Goal: Transaction & Acquisition: Purchase product/service

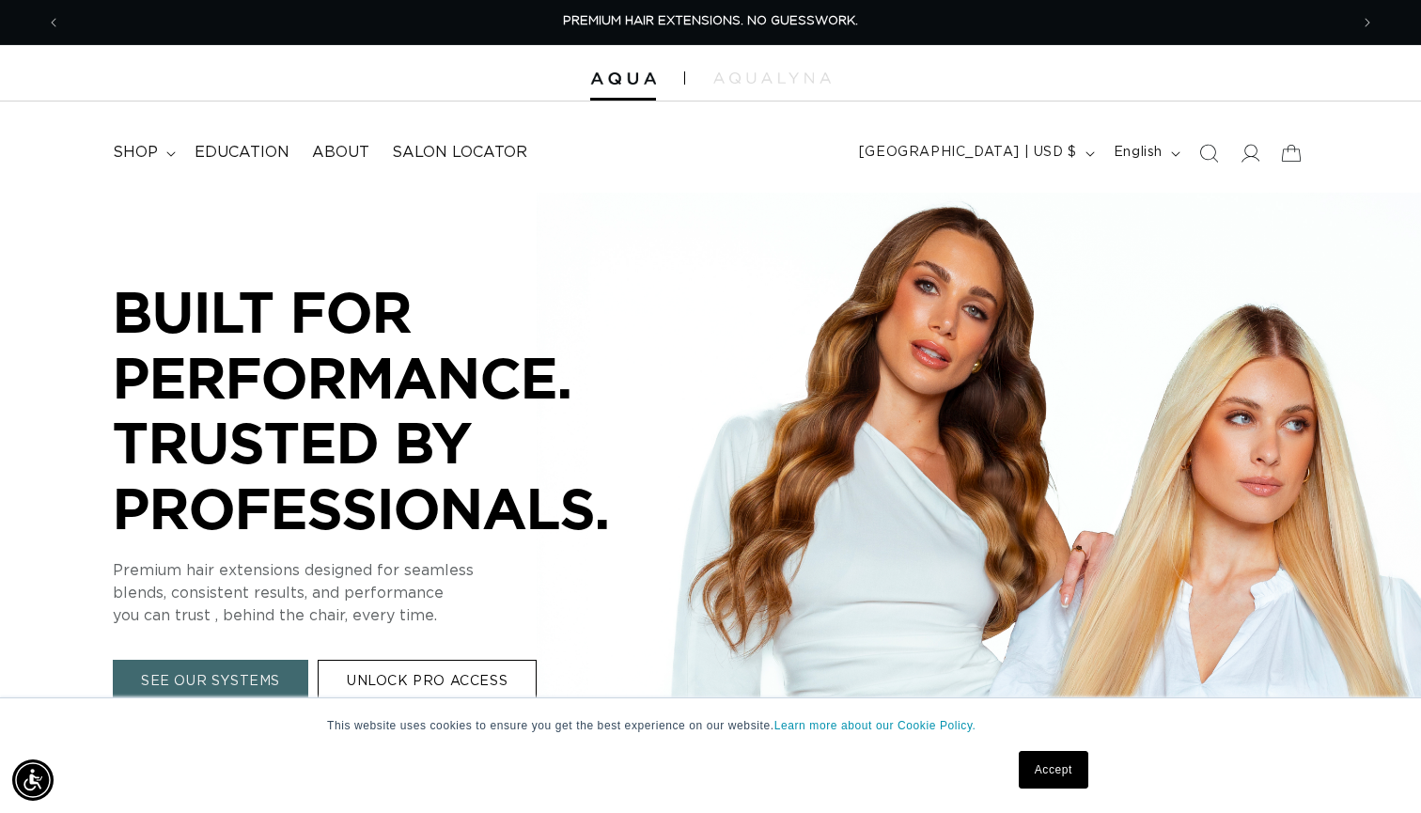
click at [1043, 771] on link "Accept" at bounding box center [1054, 770] width 70 height 38
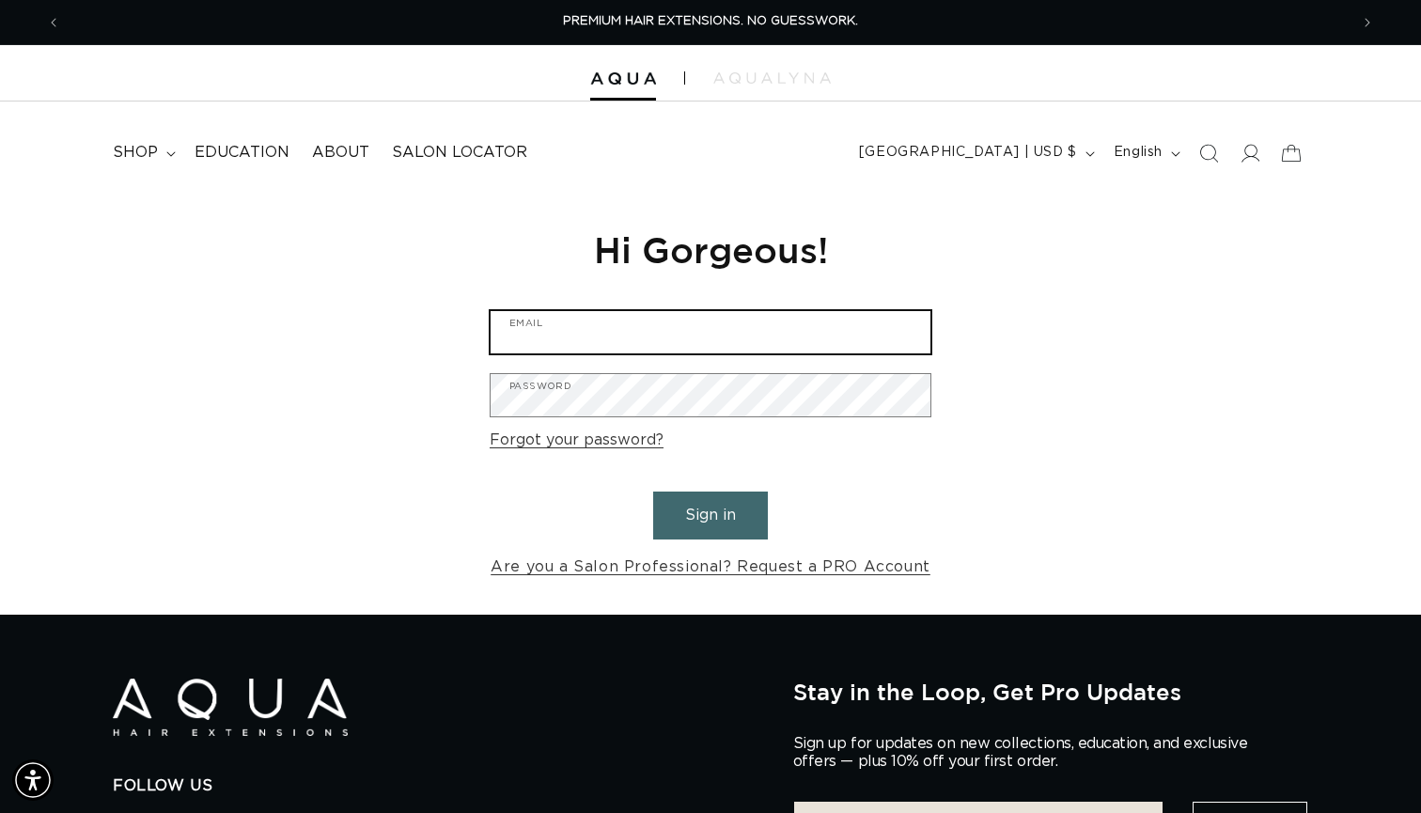
type input "bl.owens11@gmail.com"
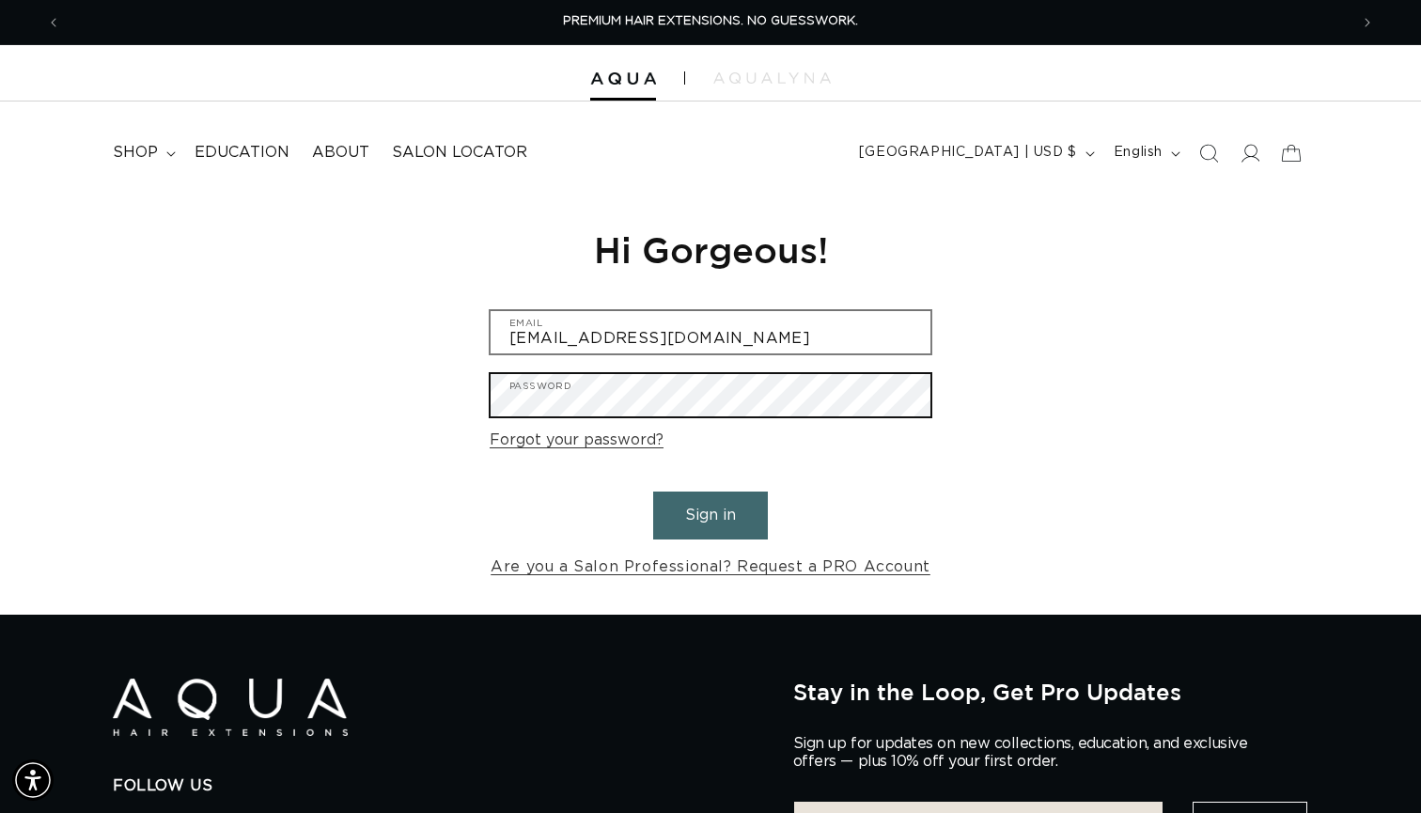
click at [711, 512] on button "Sign in" at bounding box center [710, 516] width 115 height 48
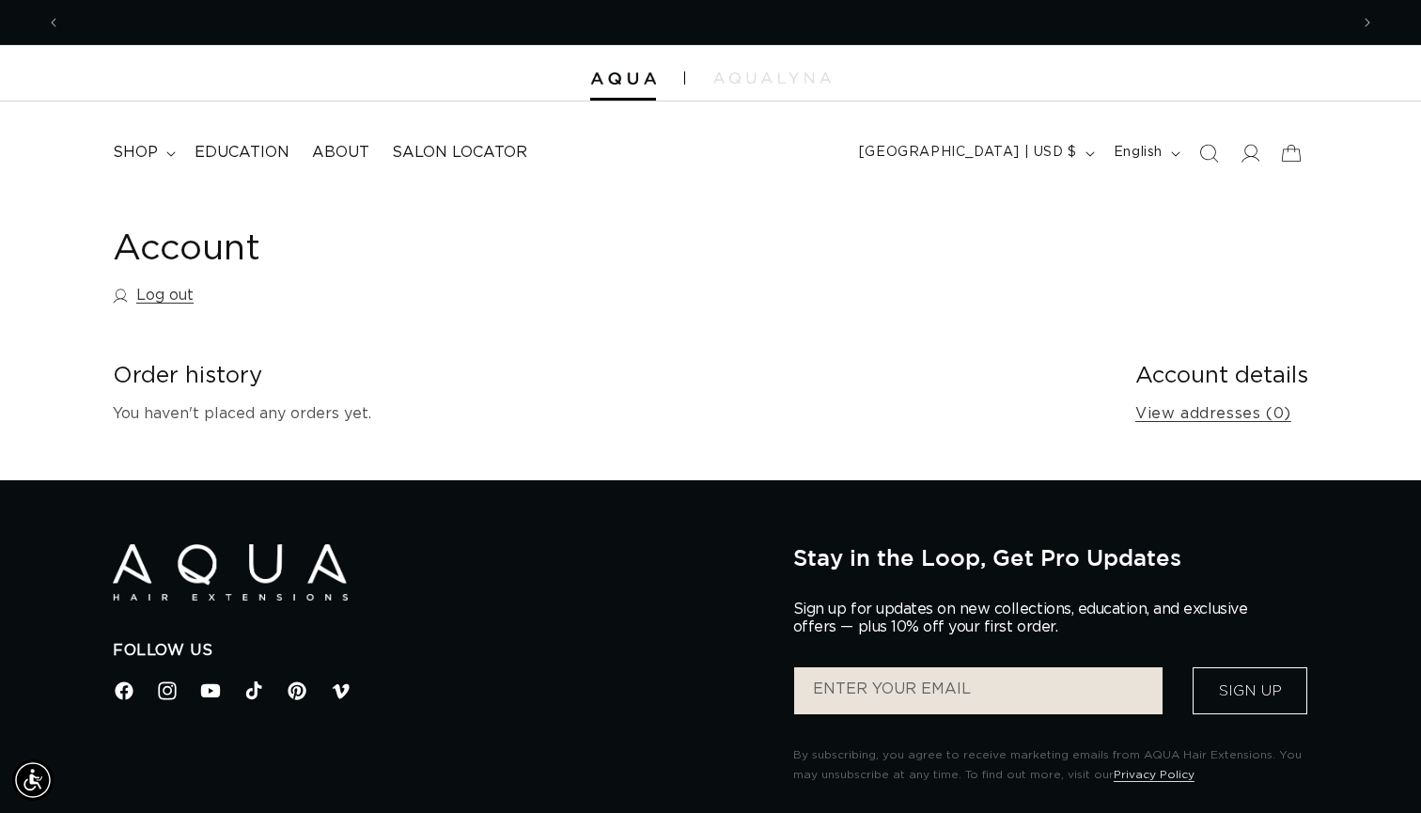
scroll to position [0, 2575]
click at [138, 153] on span "shop" at bounding box center [135, 153] width 45 height 20
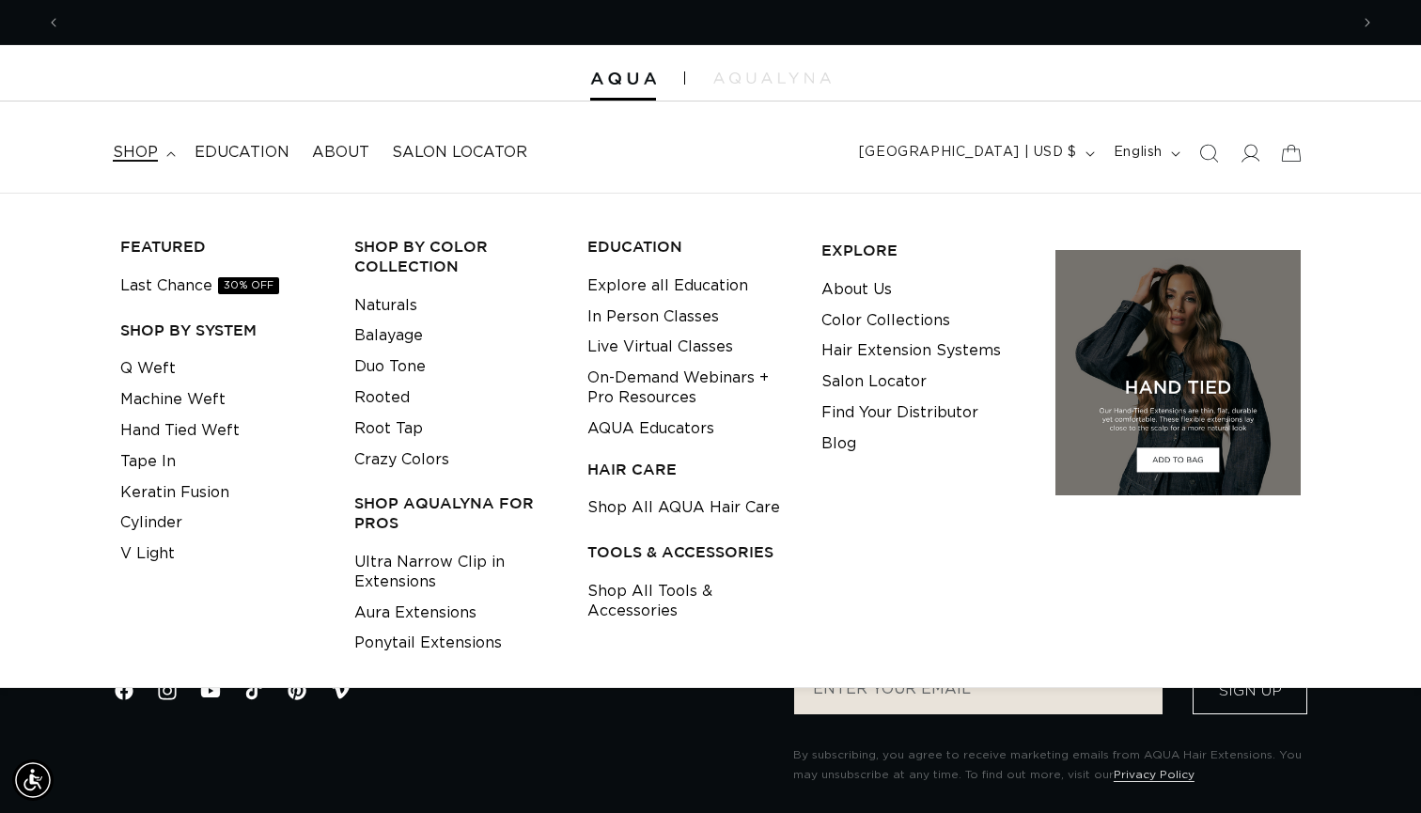
scroll to position [0, 0]
click at [164, 486] on link "Keratin Fusion" at bounding box center [174, 492] width 109 height 31
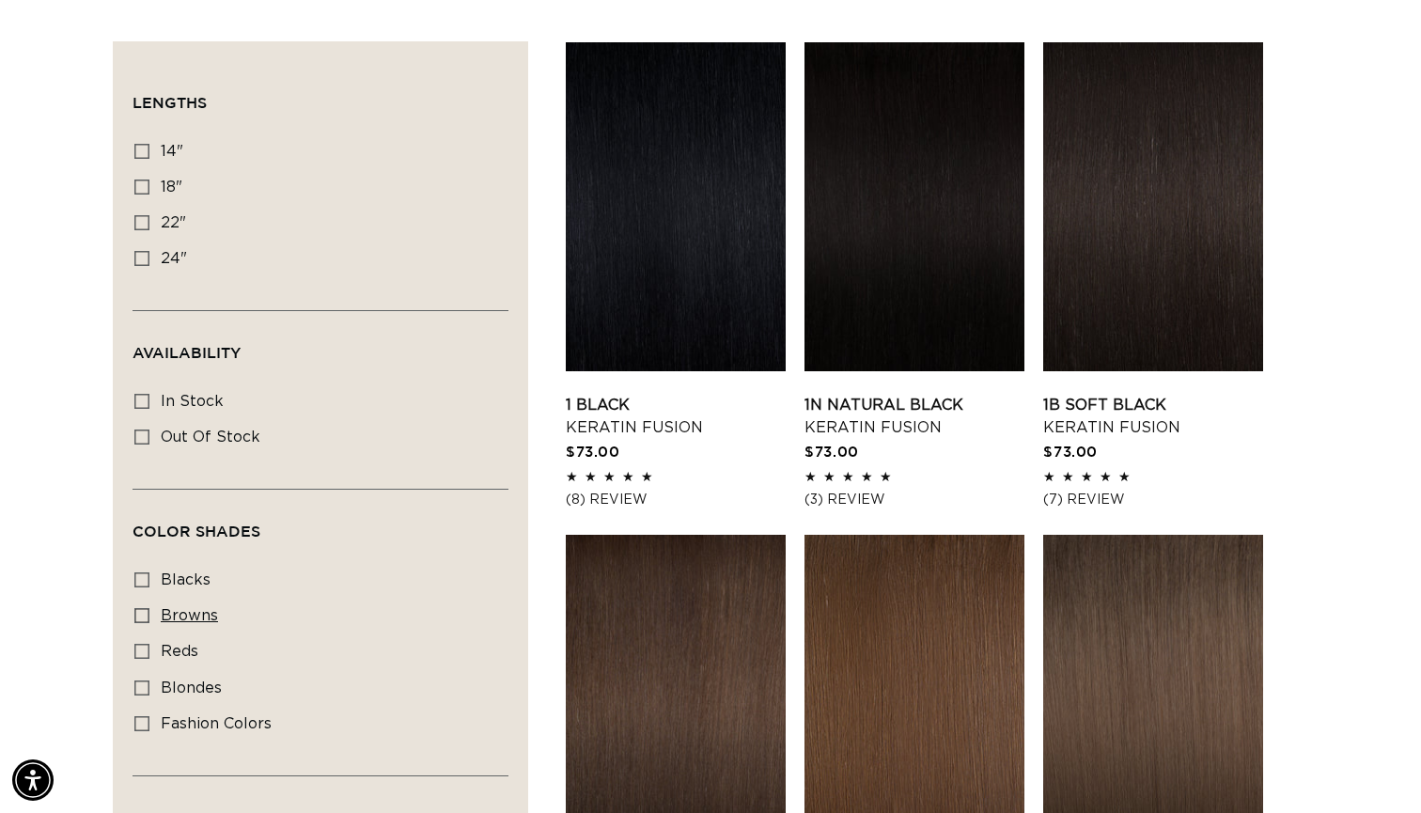
scroll to position [629, 0]
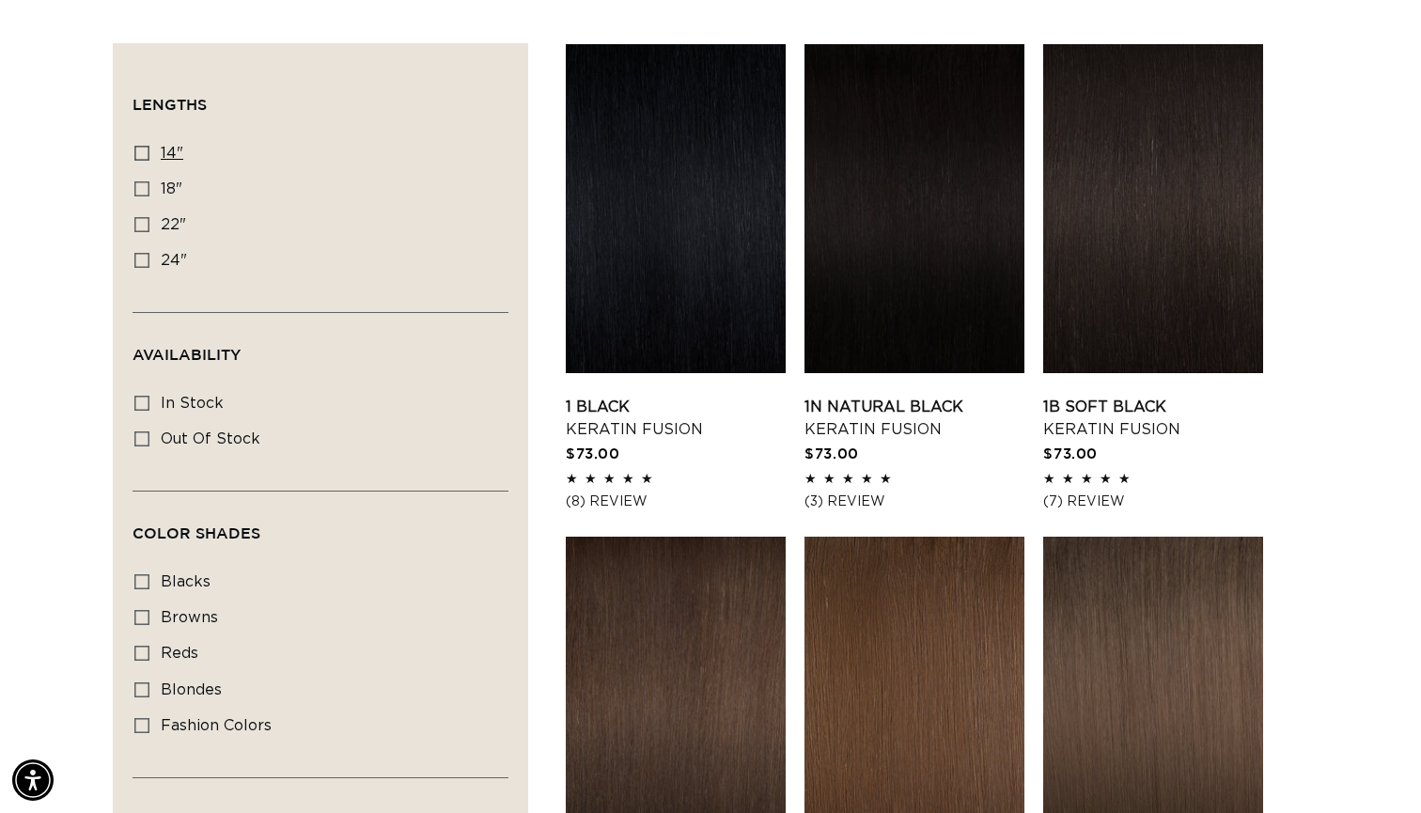
click at [144, 143] on label "14" 14" (20 products)" at bounding box center [314, 154] width 361 height 36
click at [144, 146] on input "14" 14" (20 products)" at bounding box center [141, 153] width 15 height 15
checkbox input "true"
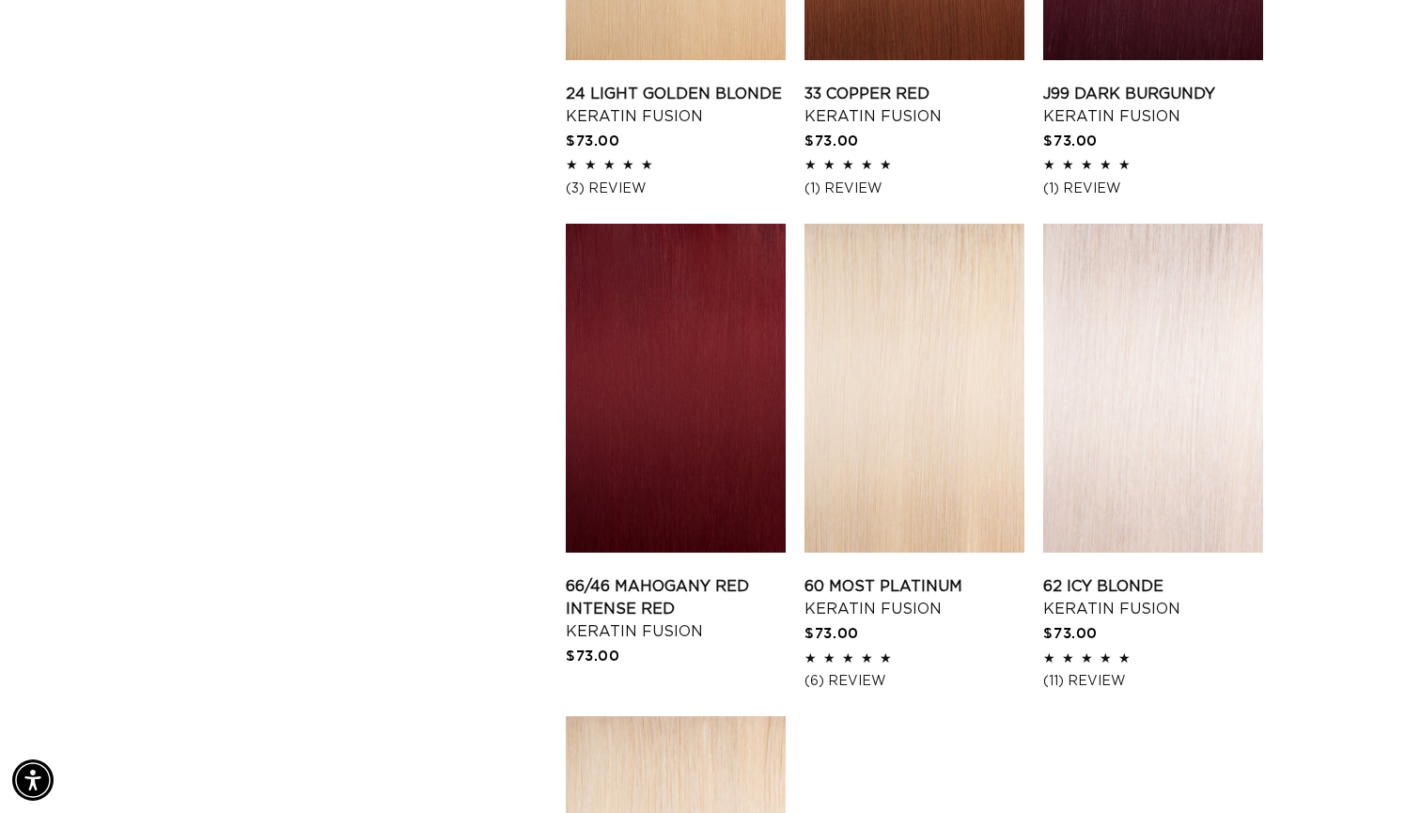
scroll to position [2399, 0]
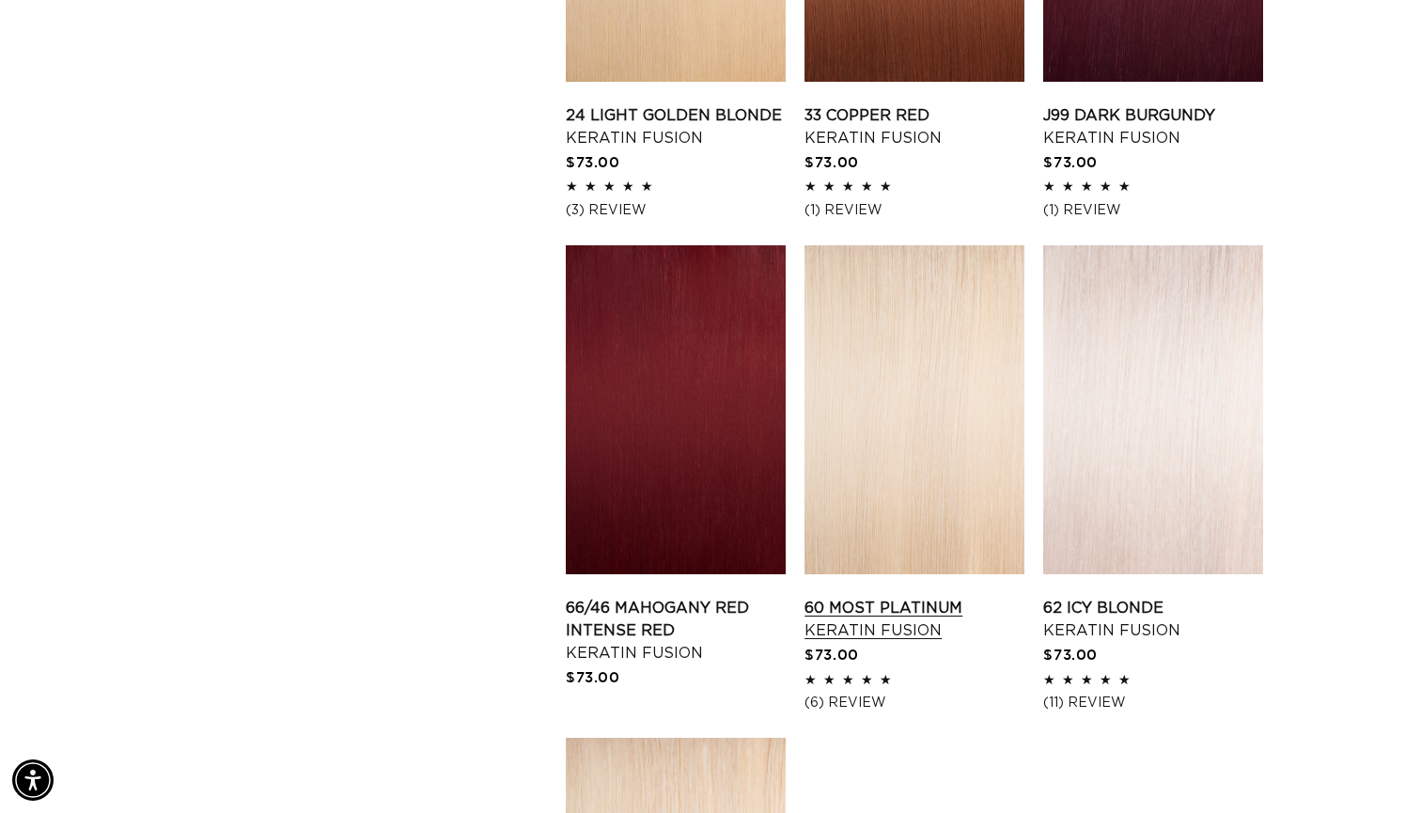
click at [921, 597] on link "60 Most Platinum Keratin Fusion" at bounding box center [915, 619] width 220 height 45
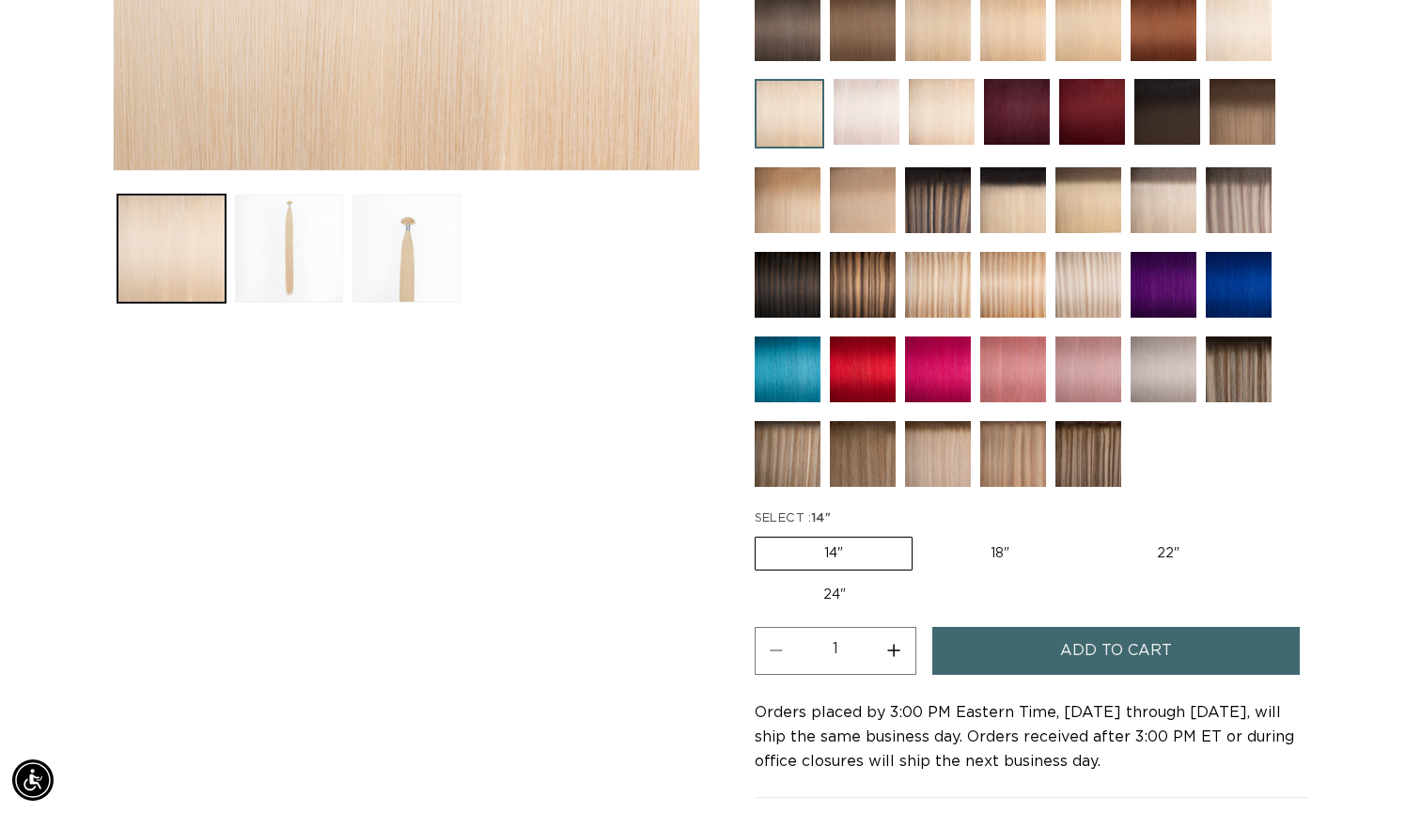
scroll to position [678, 0]
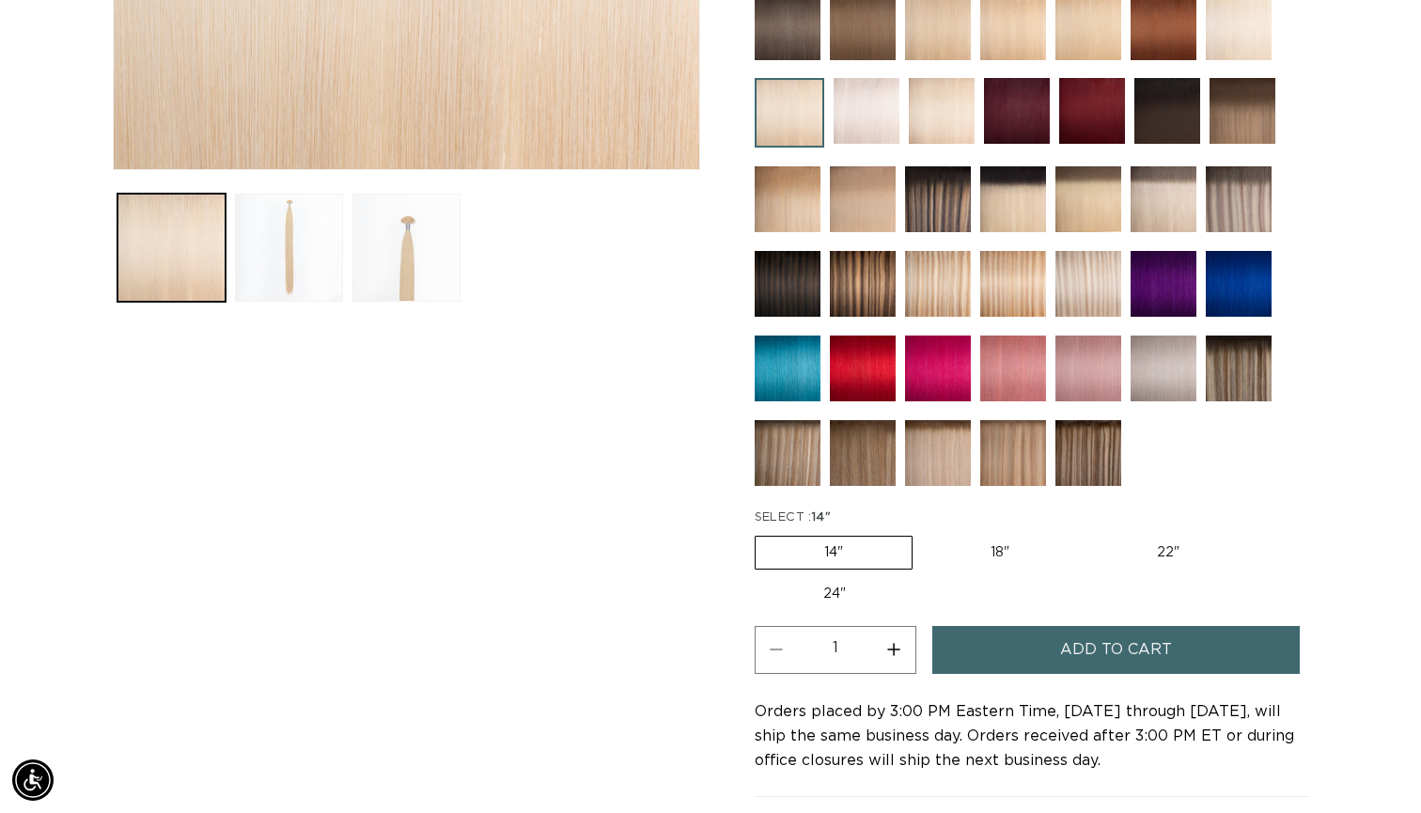
click at [949, 651] on button "Add to cart" at bounding box center [1115, 650] width 367 height 48
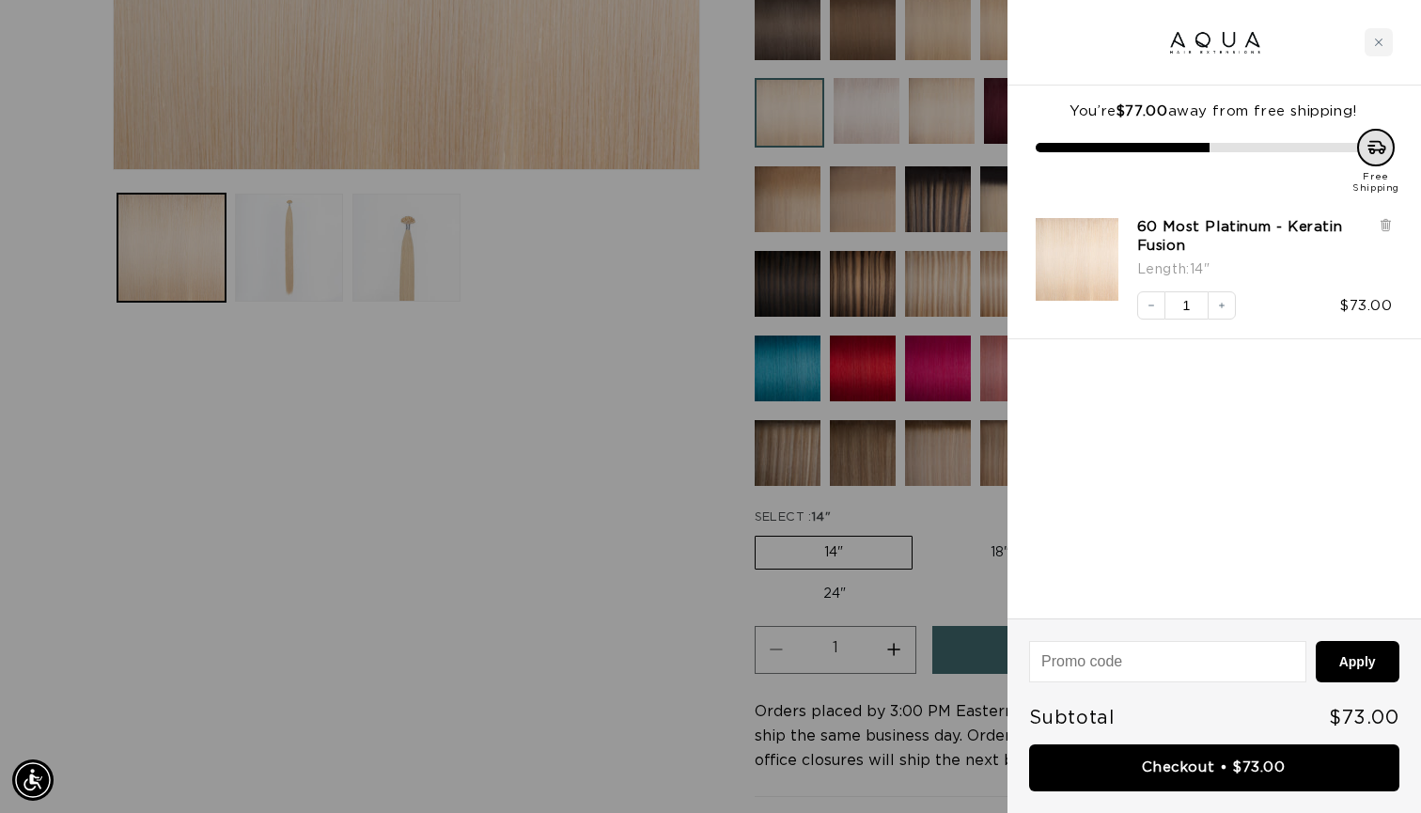
scroll to position [0, 2575]
click at [1385, 32] on div "Close cart" at bounding box center [1379, 42] width 28 height 28
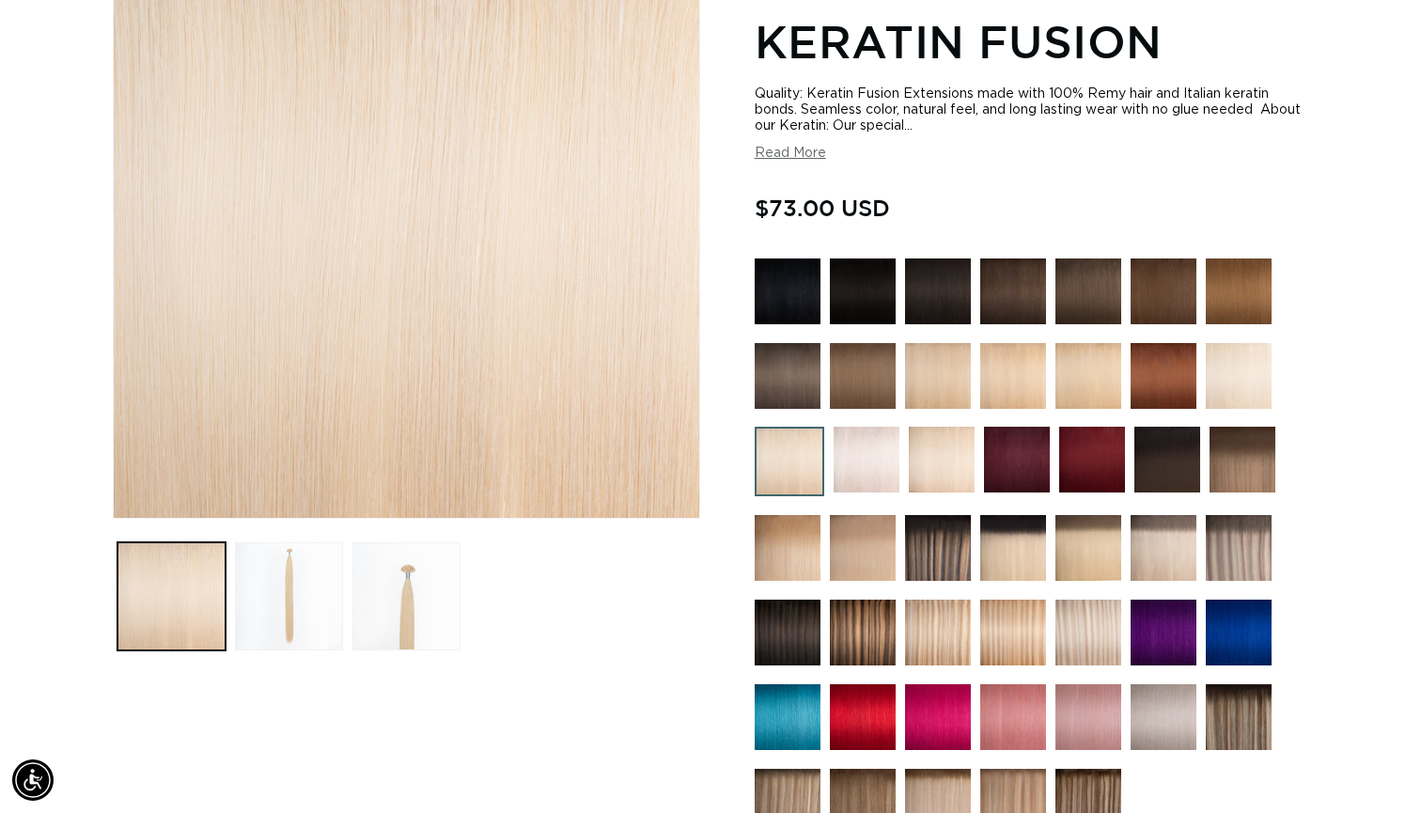
scroll to position [0, 0]
click at [954, 648] on img at bounding box center [938, 633] width 66 height 66
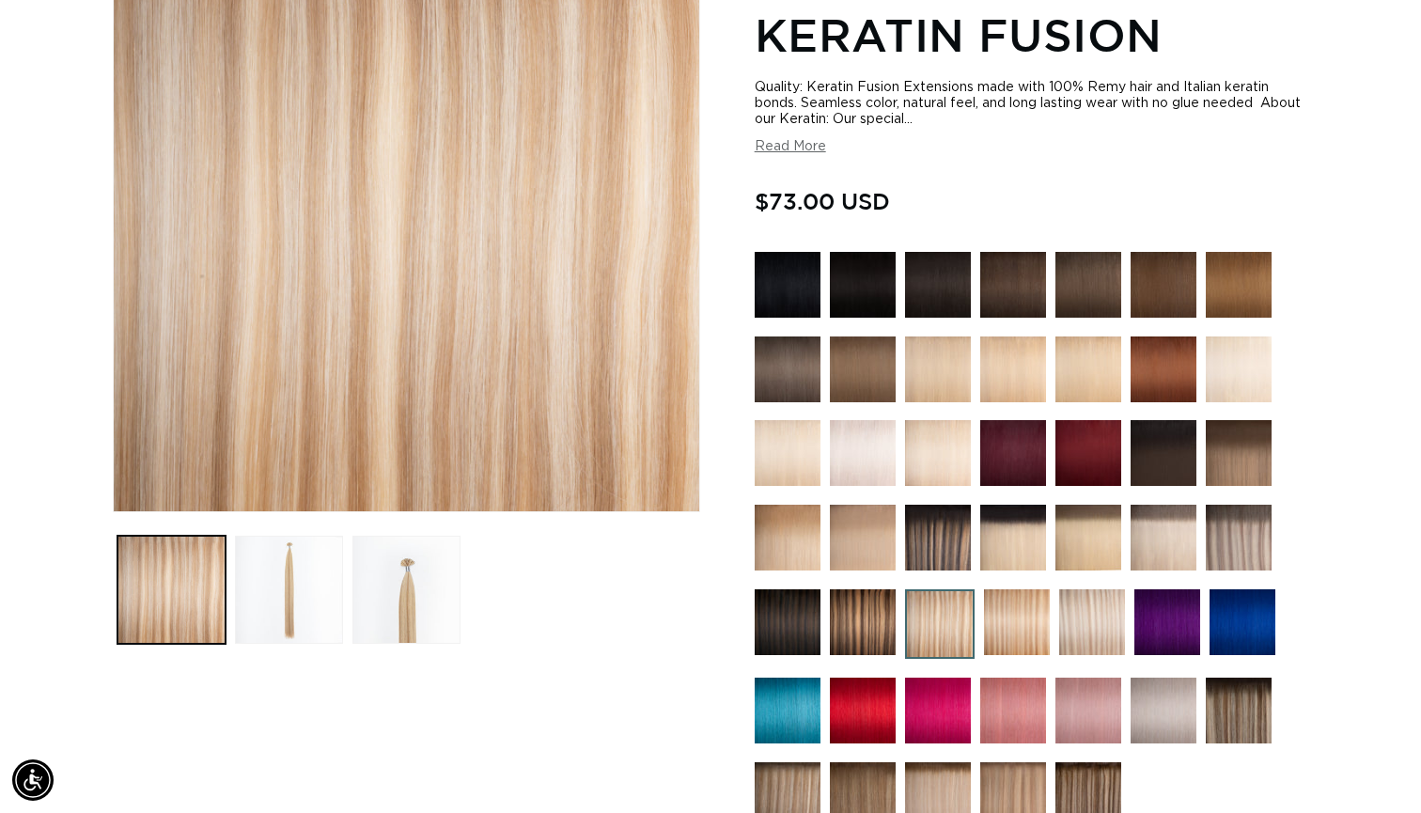
scroll to position [336, 0]
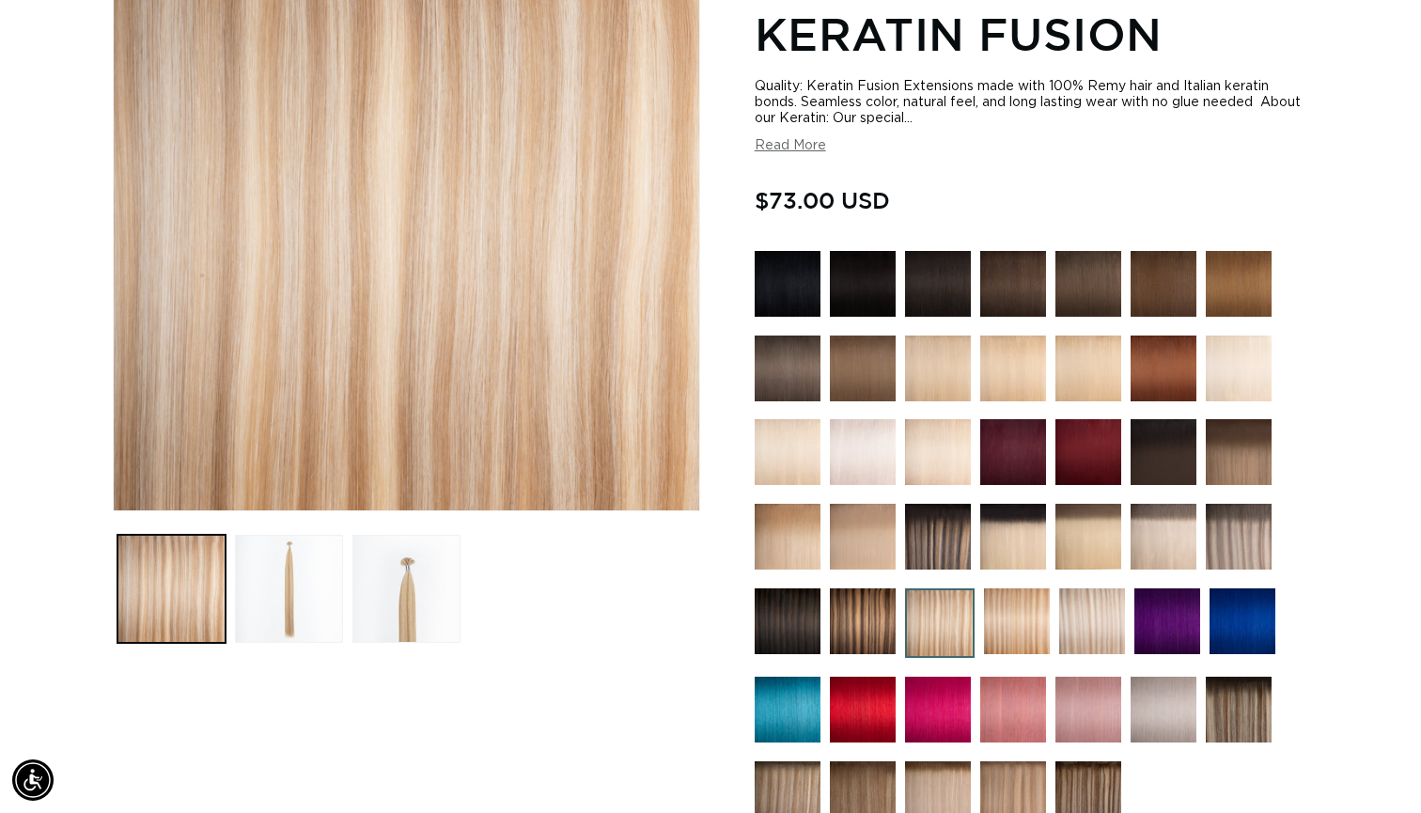
click at [1082, 633] on img at bounding box center [1092, 621] width 66 height 66
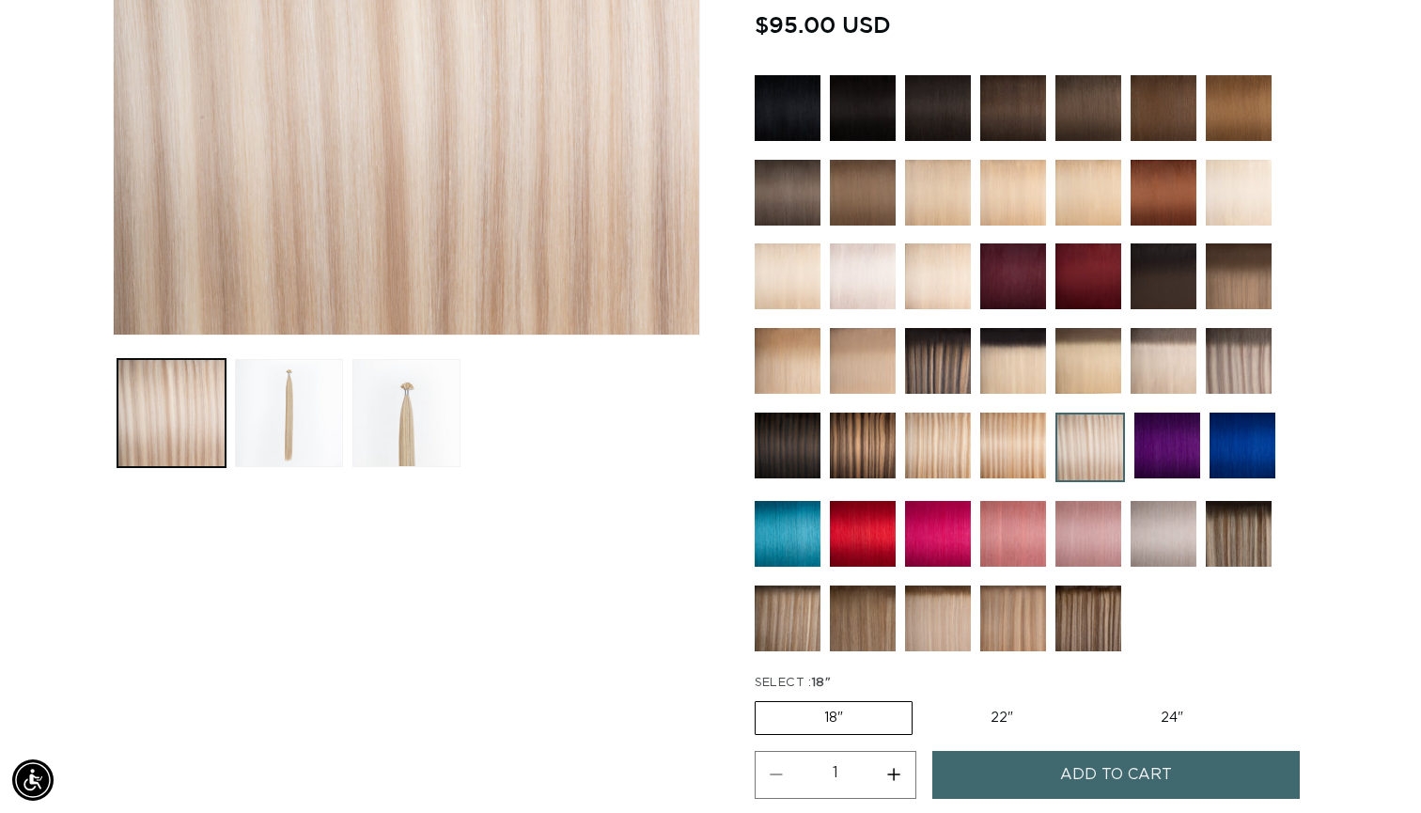
click at [921, 612] on img at bounding box center [938, 619] width 66 height 66
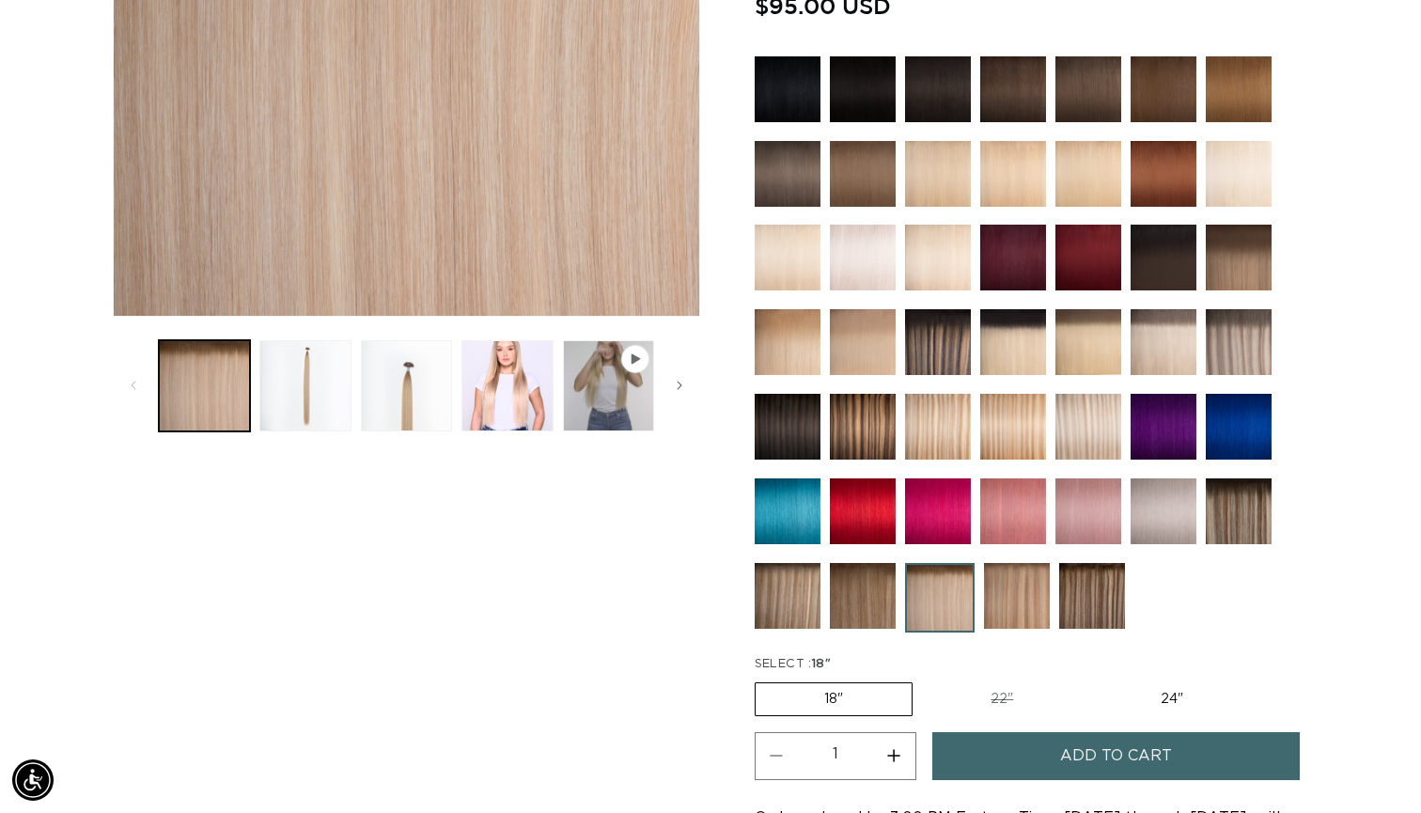
scroll to position [0, 2575]
click at [498, 425] on button "Load image 4 in gallery view" at bounding box center [506, 385] width 91 height 91
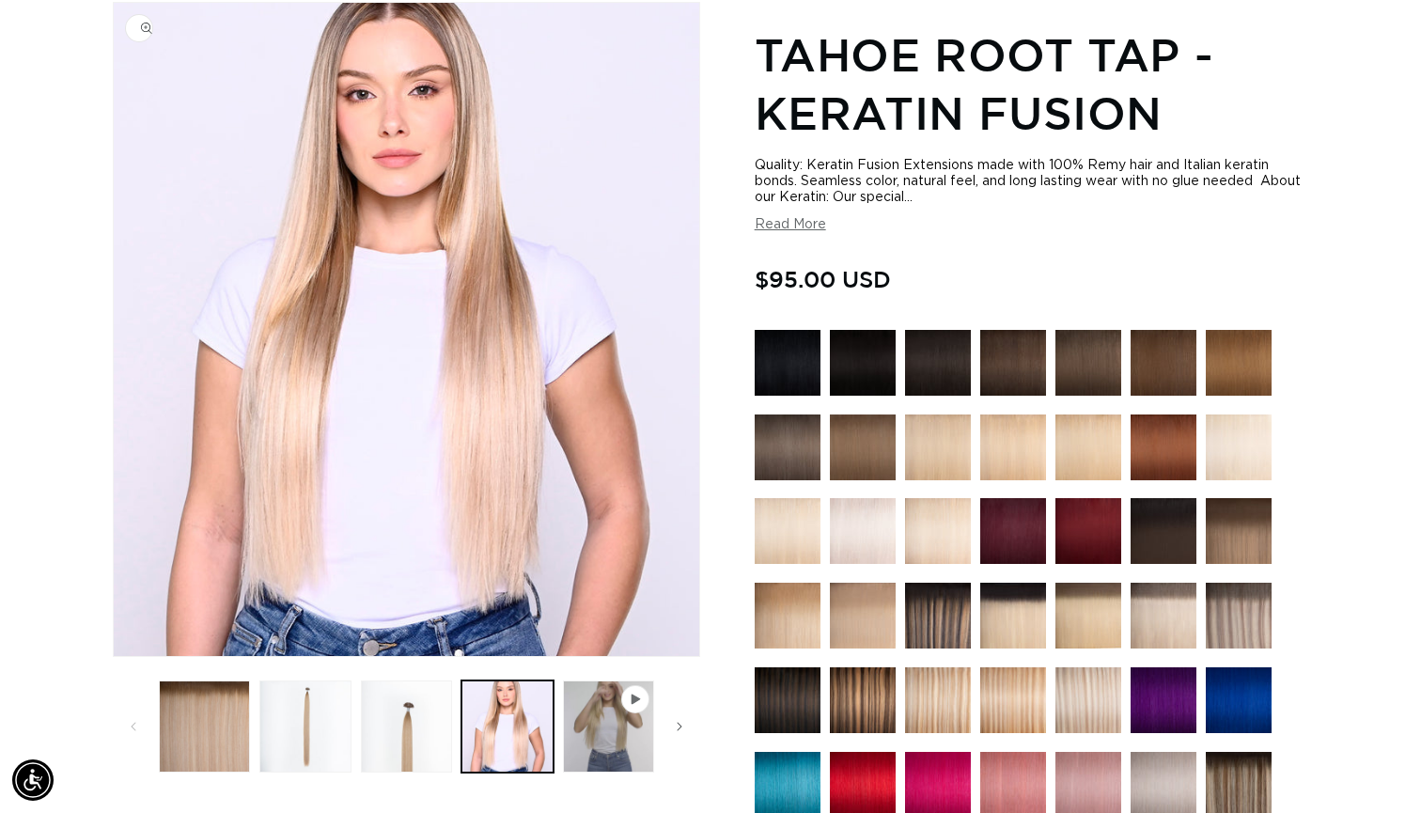
scroll to position [0, 0]
click at [412, 706] on button "Load image 3 in gallery view" at bounding box center [406, 725] width 91 height 91
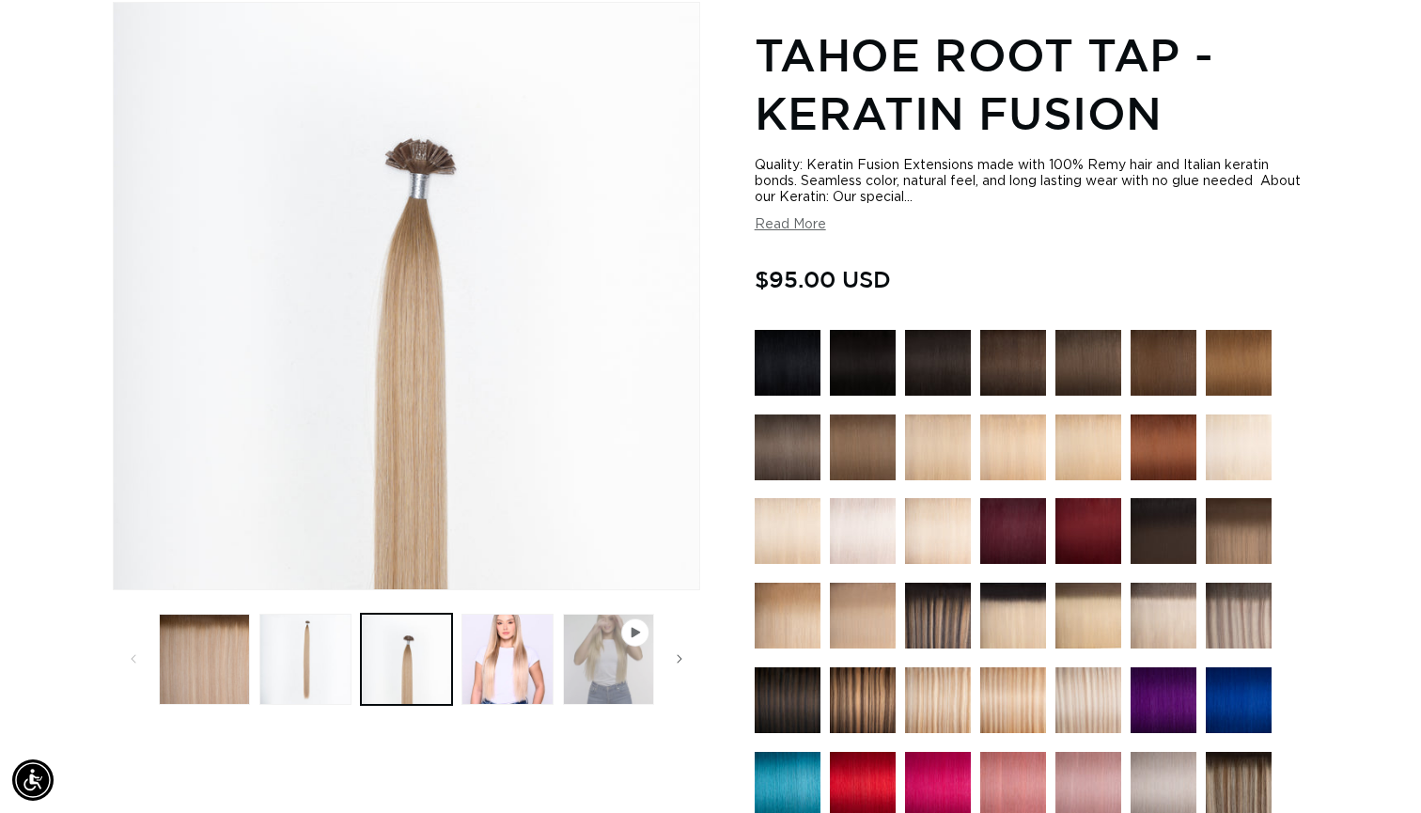
scroll to position [0, 1288]
click at [1213, 612] on img at bounding box center [1239, 616] width 66 height 66
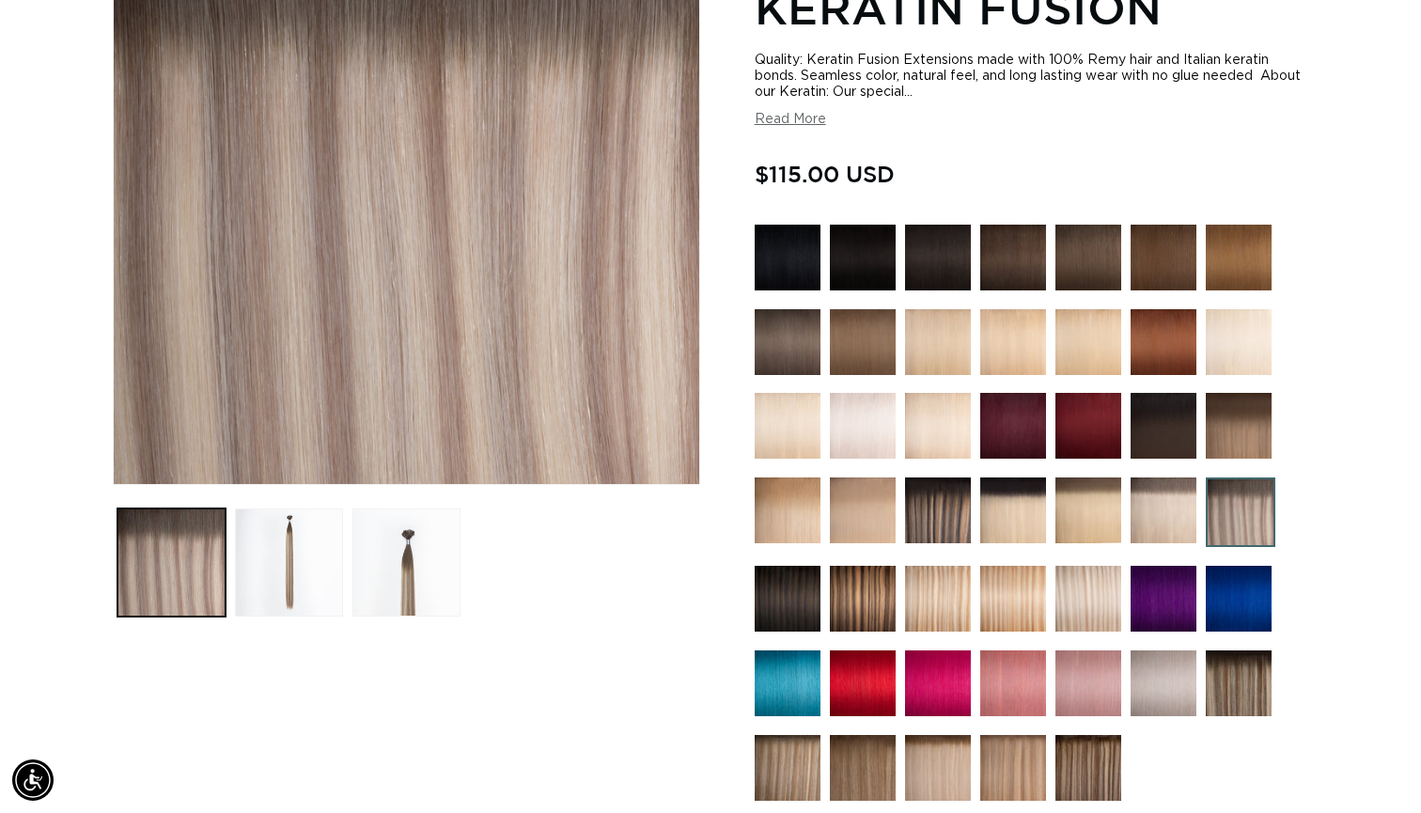
scroll to position [348, 0]
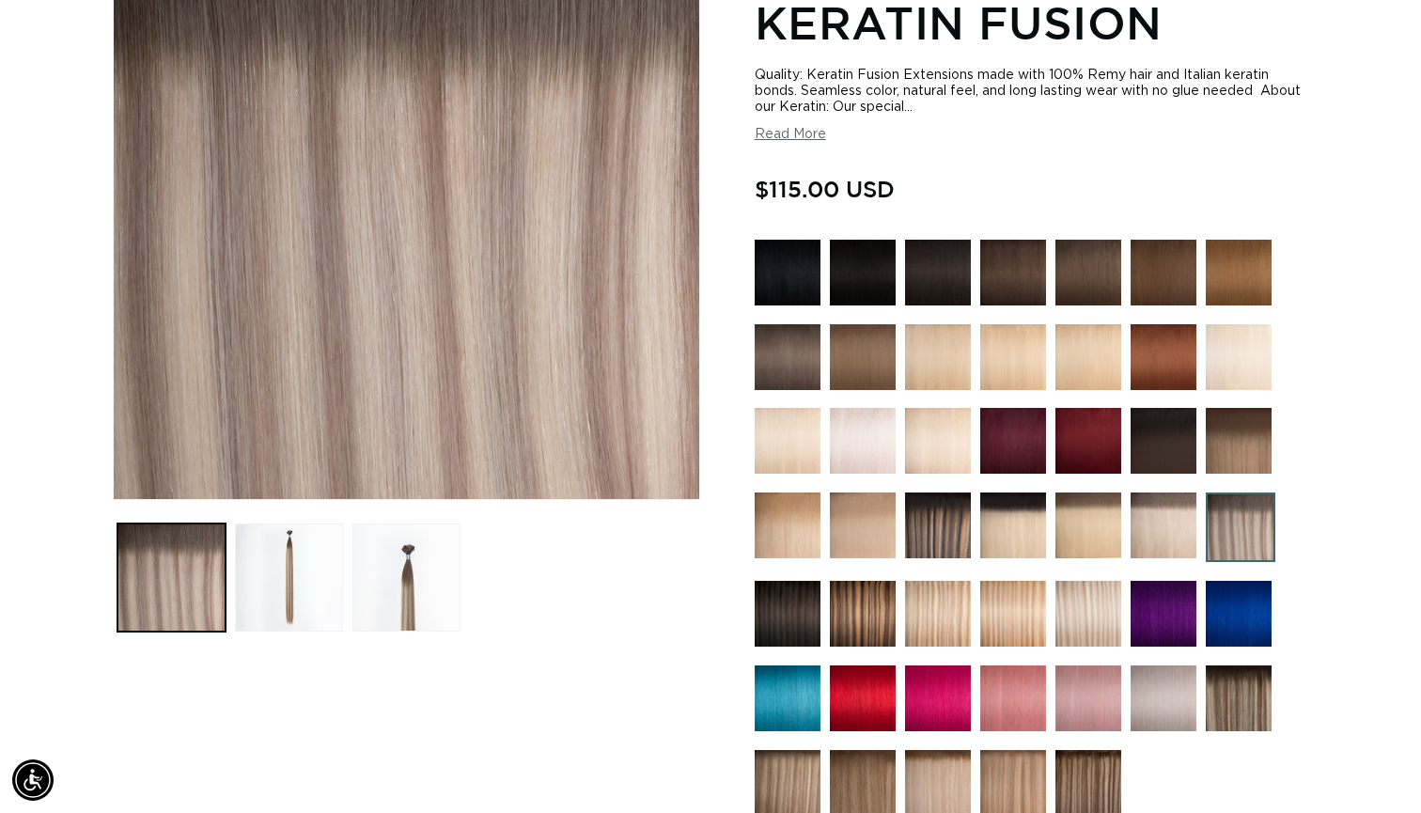
click at [914, 636] on img at bounding box center [938, 614] width 66 height 66
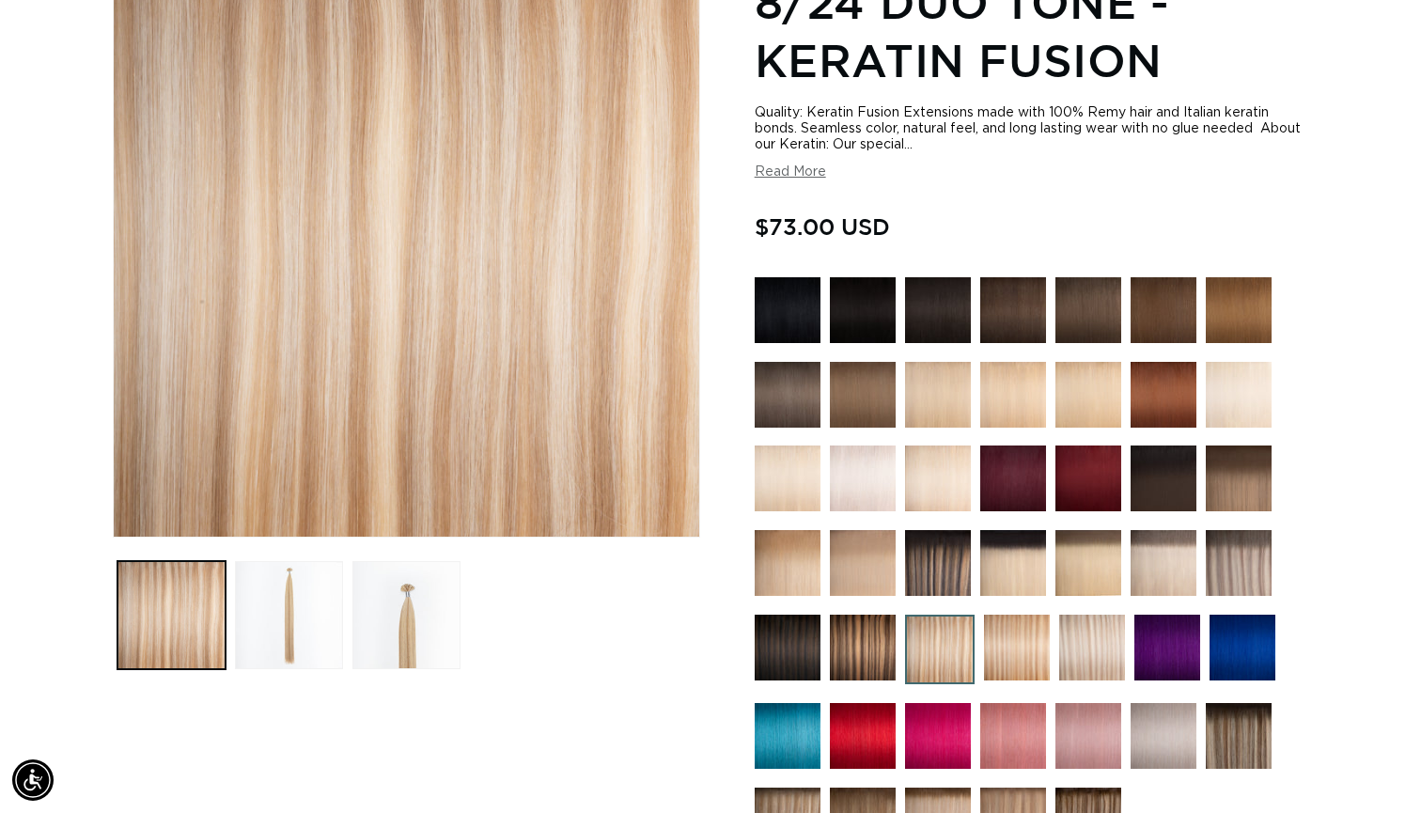
scroll to position [0, 1288]
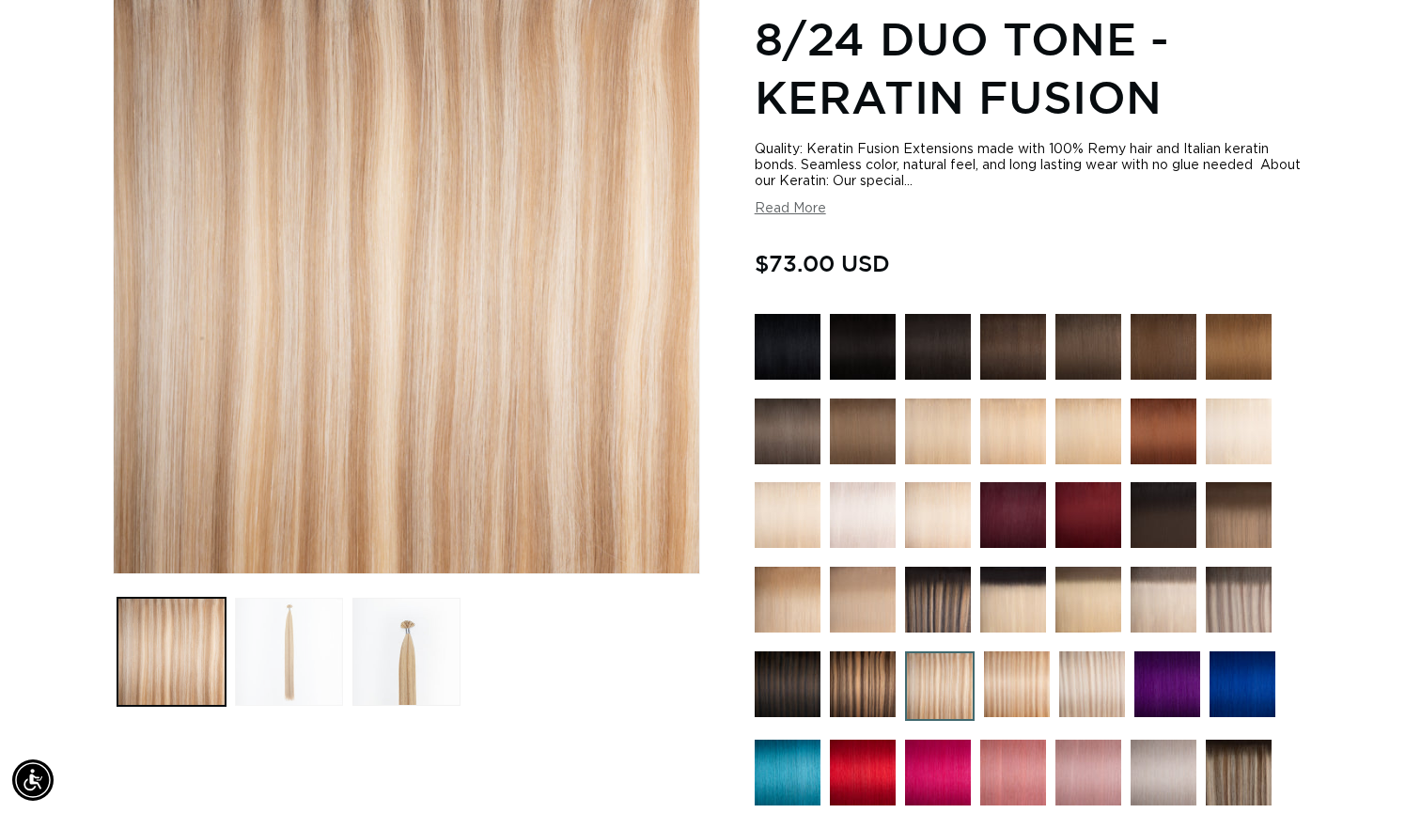
click at [291, 680] on button "Load image 2 in gallery view" at bounding box center [289, 652] width 108 height 108
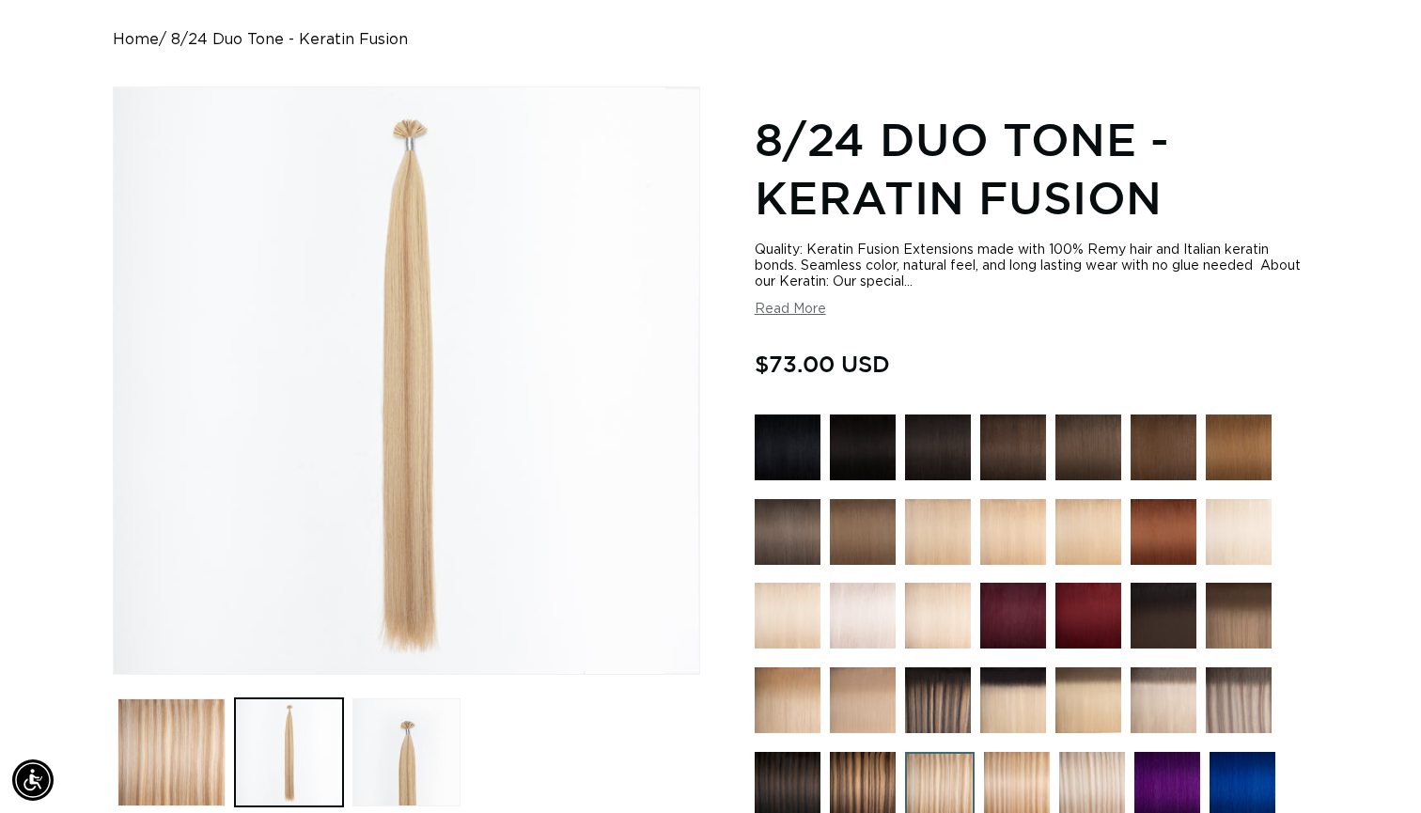
scroll to position [172, 0]
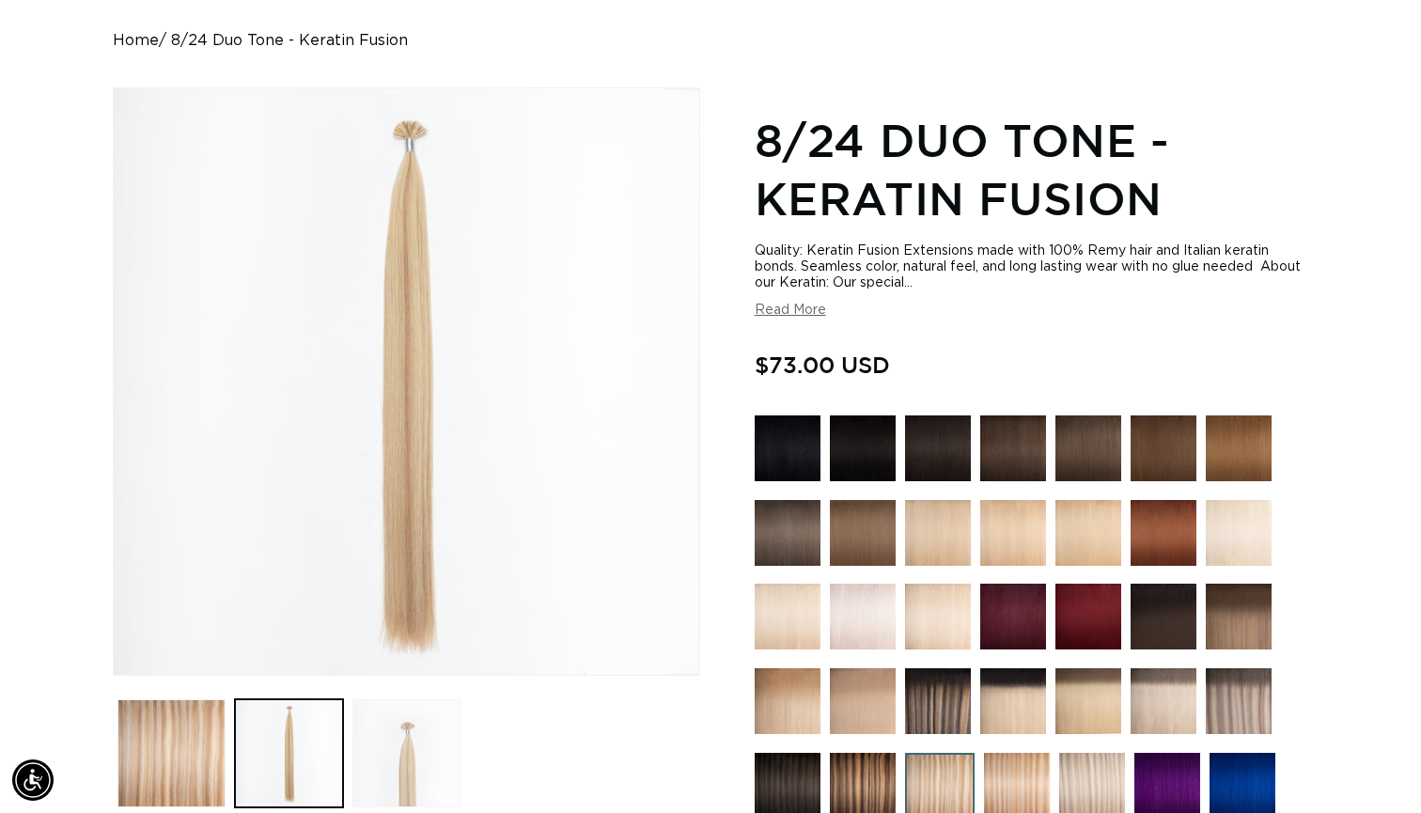
click at [386, 754] on button "Load image 3 in gallery view" at bounding box center [406, 753] width 108 height 108
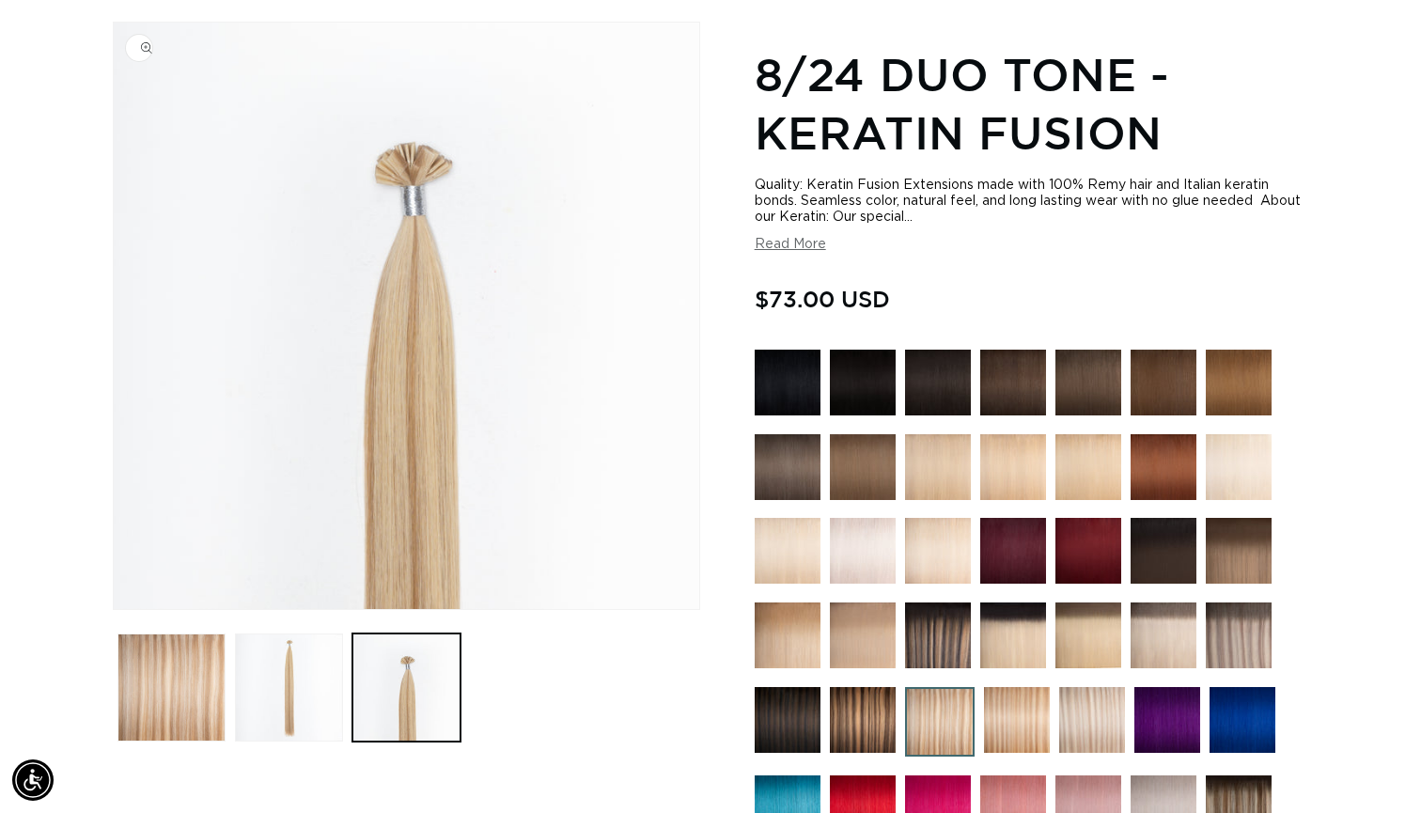
scroll to position [238, 0]
click at [281, 682] on button "Load image 2 in gallery view" at bounding box center [289, 687] width 108 height 108
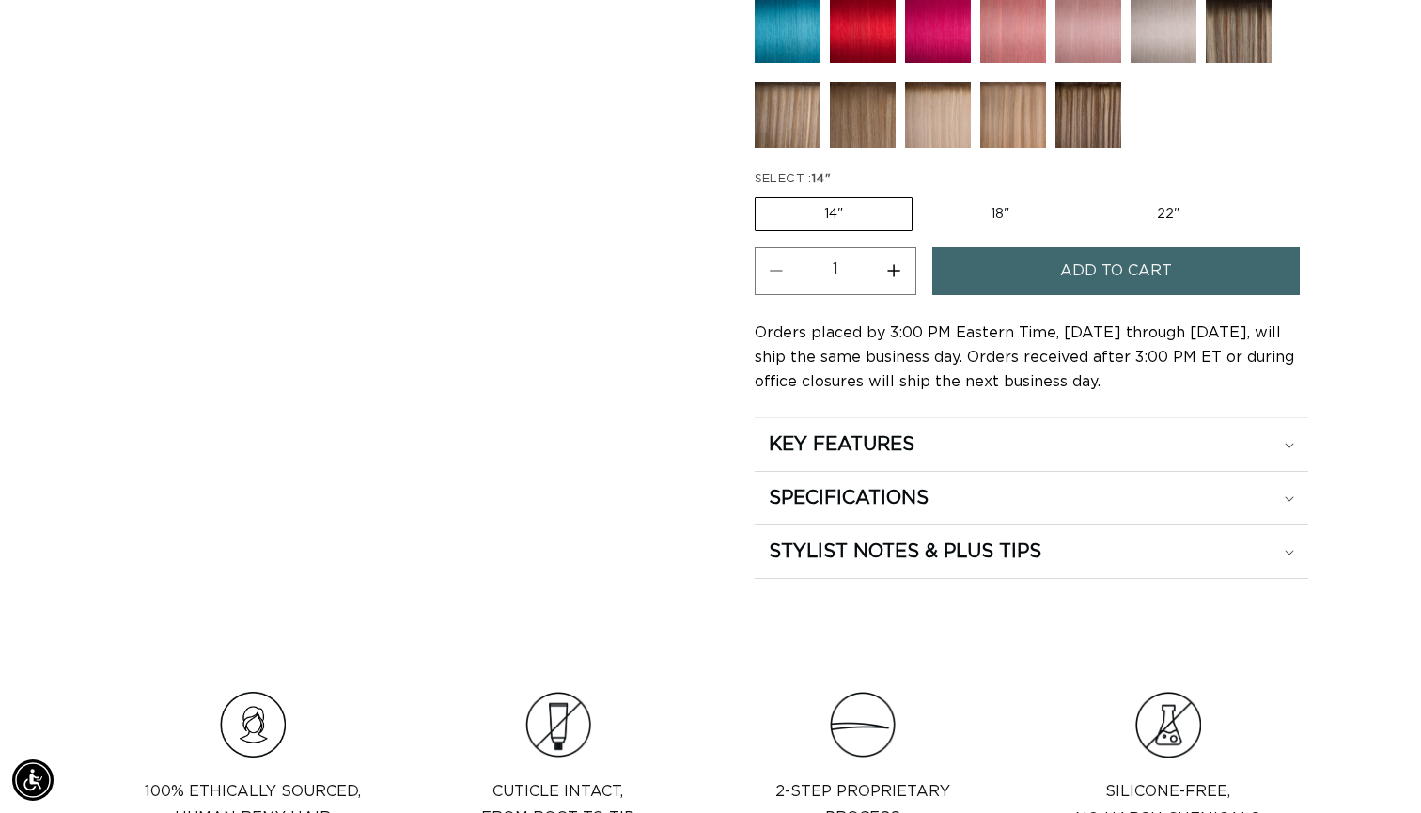
scroll to position [1018, 0]
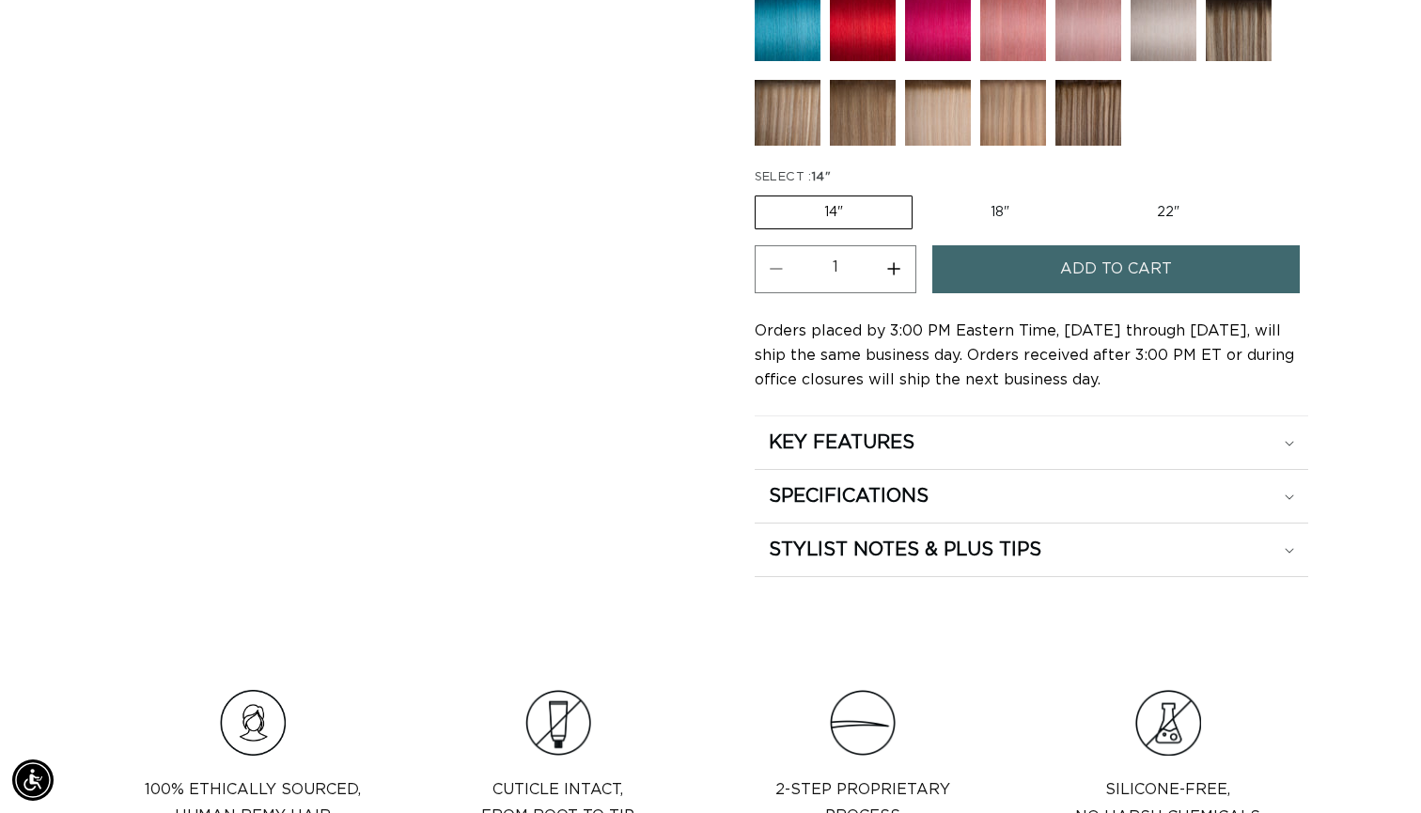
click at [872, 211] on label "14" Variant sold out or unavailable" at bounding box center [834, 212] width 158 height 34
click at [760, 193] on input "14" Variant sold out or unavailable" at bounding box center [759, 192] width 1 height 1
click at [862, 217] on label "14" Variant sold out or unavailable" at bounding box center [834, 212] width 158 height 34
click at [760, 193] on input "14" Variant sold out or unavailable" at bounding box center [759, 192] width 1 height 1
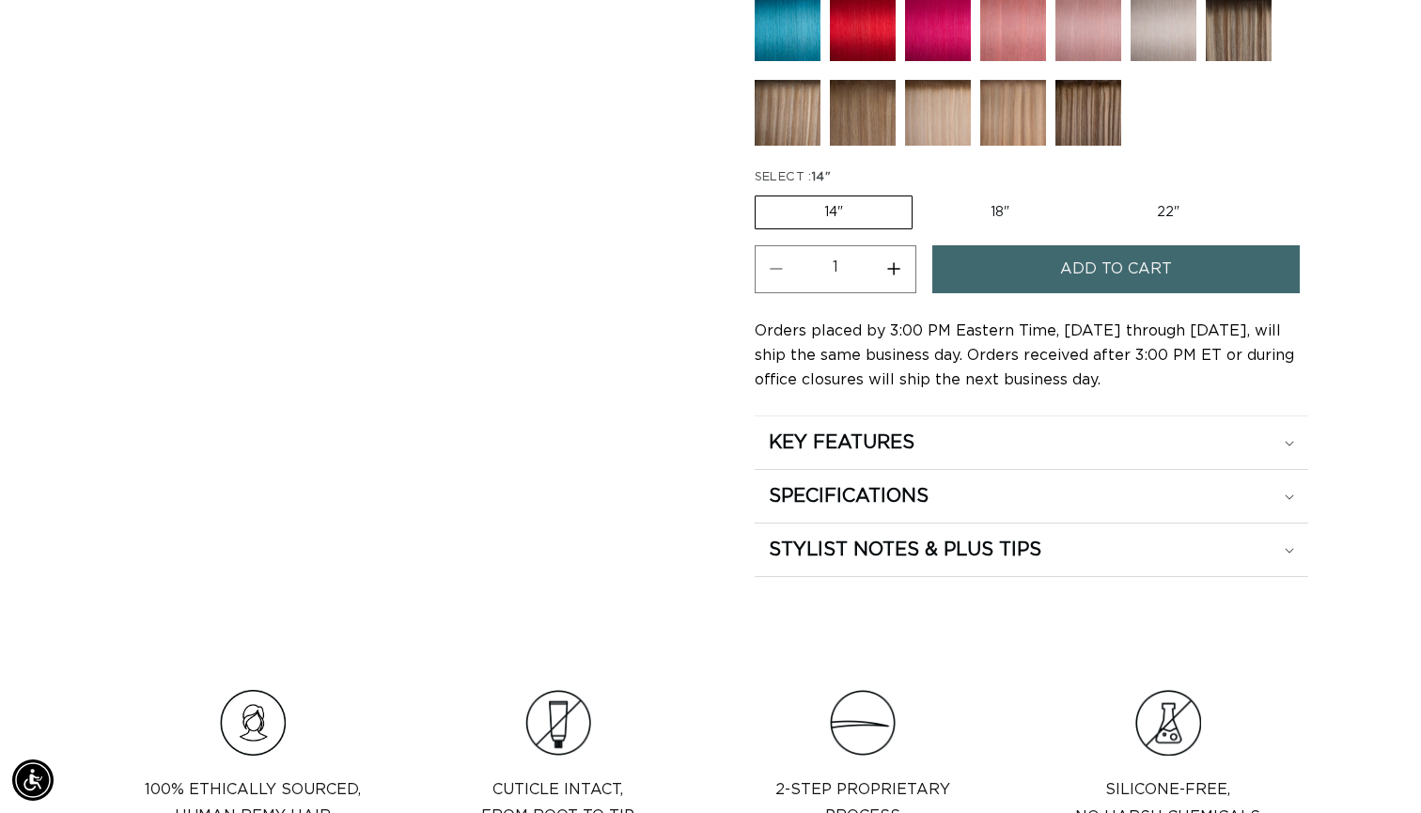
click at [862, 217] on label "14" Variant sold out or unavailable" at bounding box center [834, 212] width 158 height 34
click at [760, 193] on input "14" Variant sold out or unavailable" at bounding box center [759, 192] width 1 height 1
click at [977, 277] on button "Add to cart" at bounding box center [1115, 269] width 367 height 48
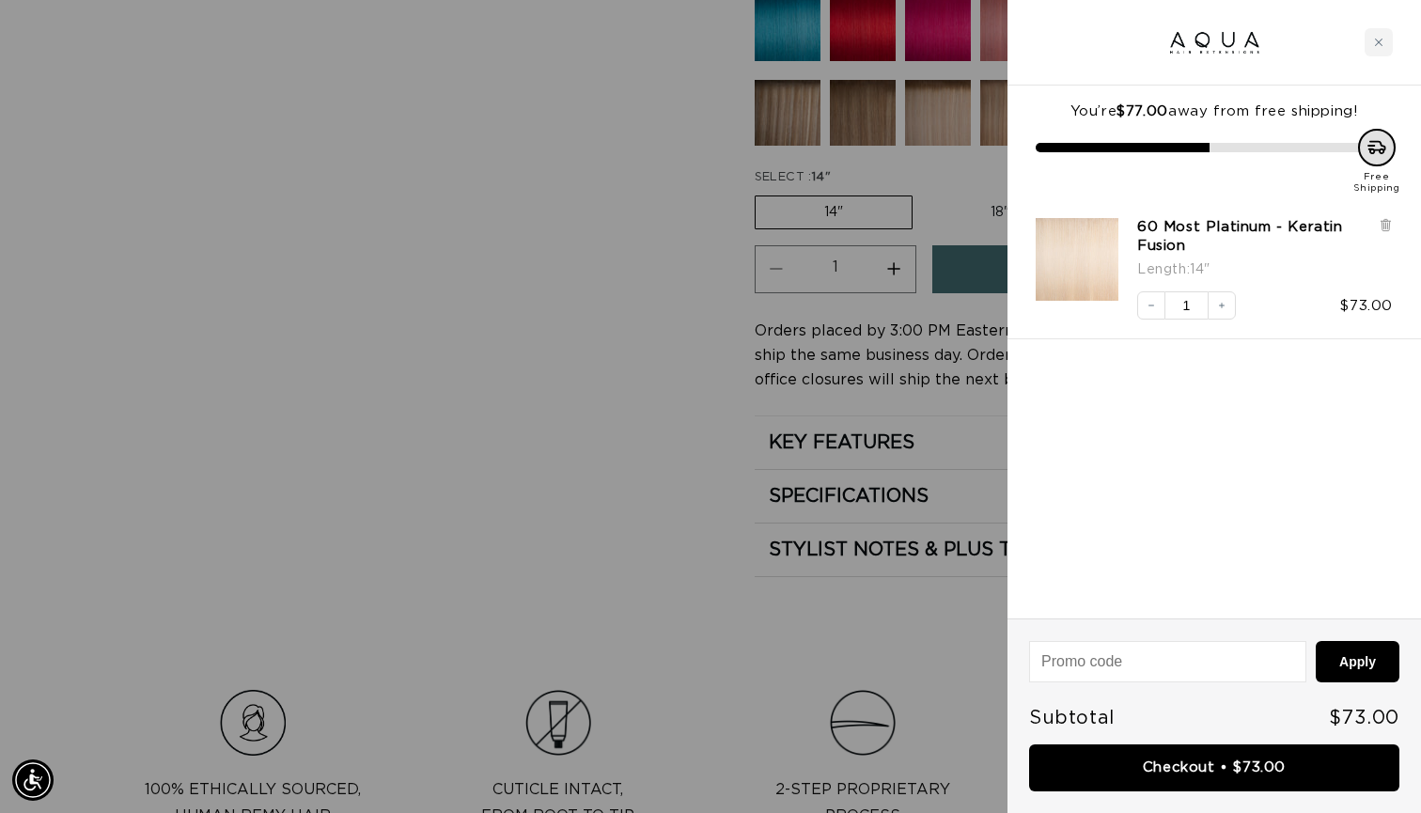
scroll to position [0, 1288]
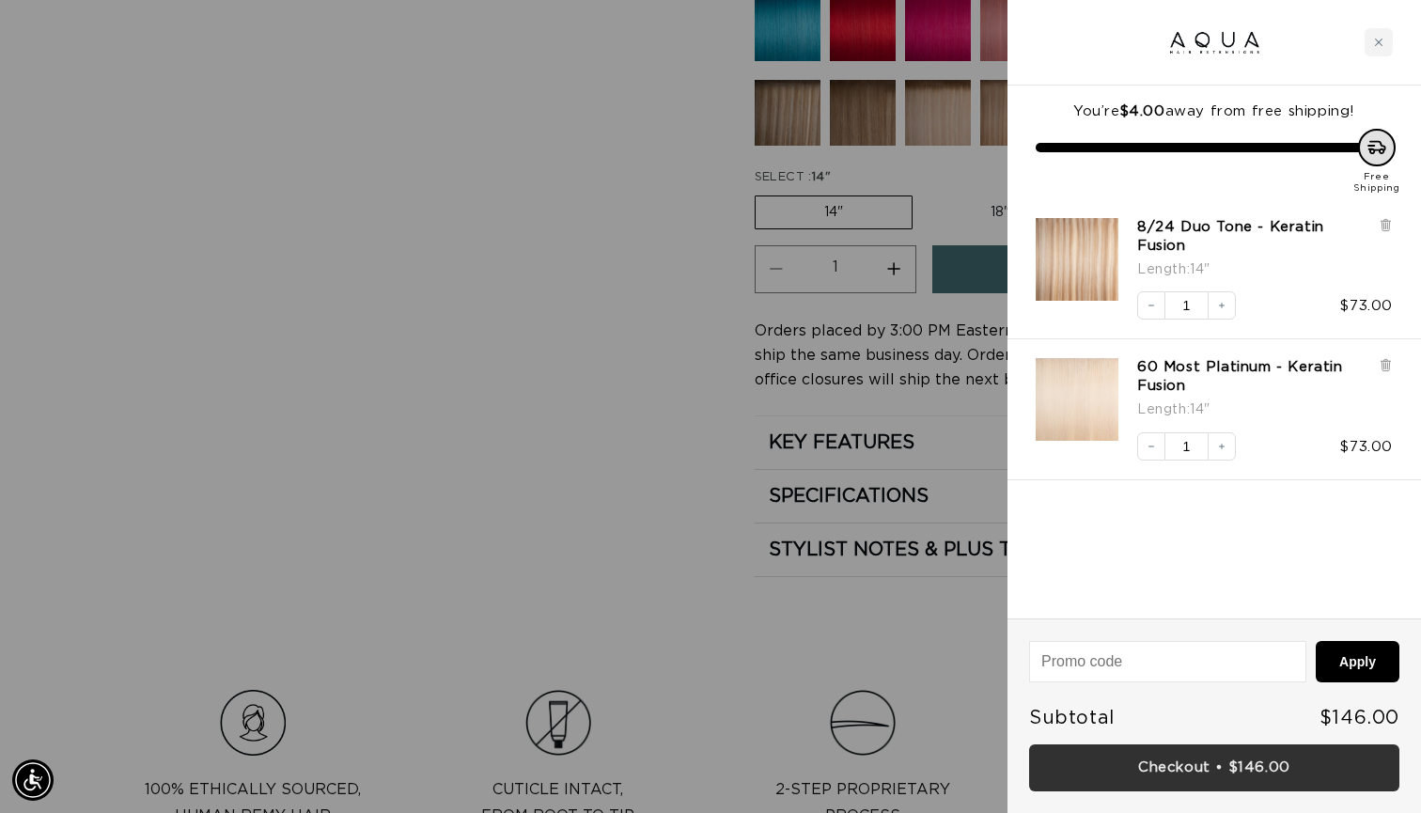
click at [1118, 772] on link "Checkout • $146.00" at bounding box center [1214, 768] width 370 height 48
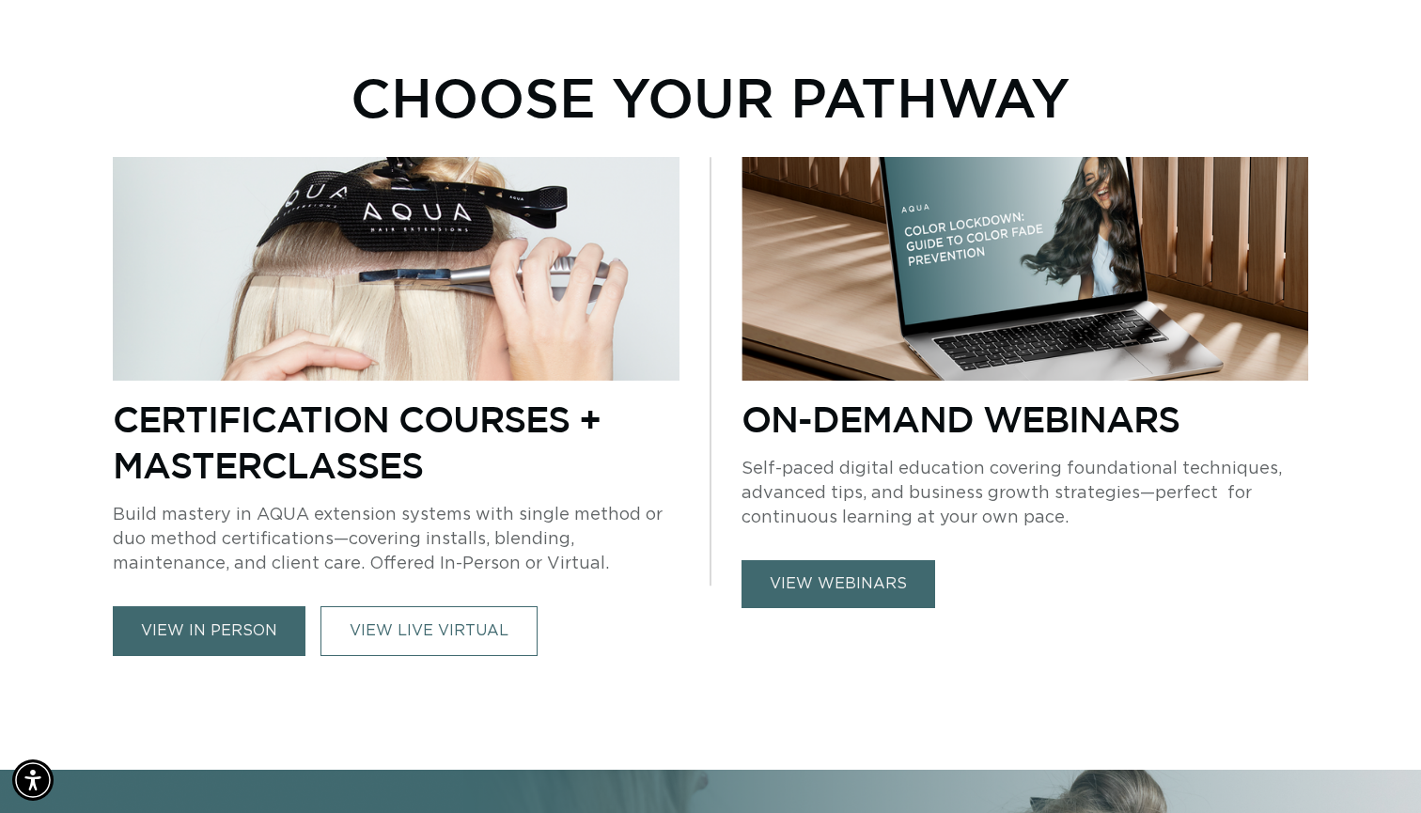
scroll to position [744, 0]
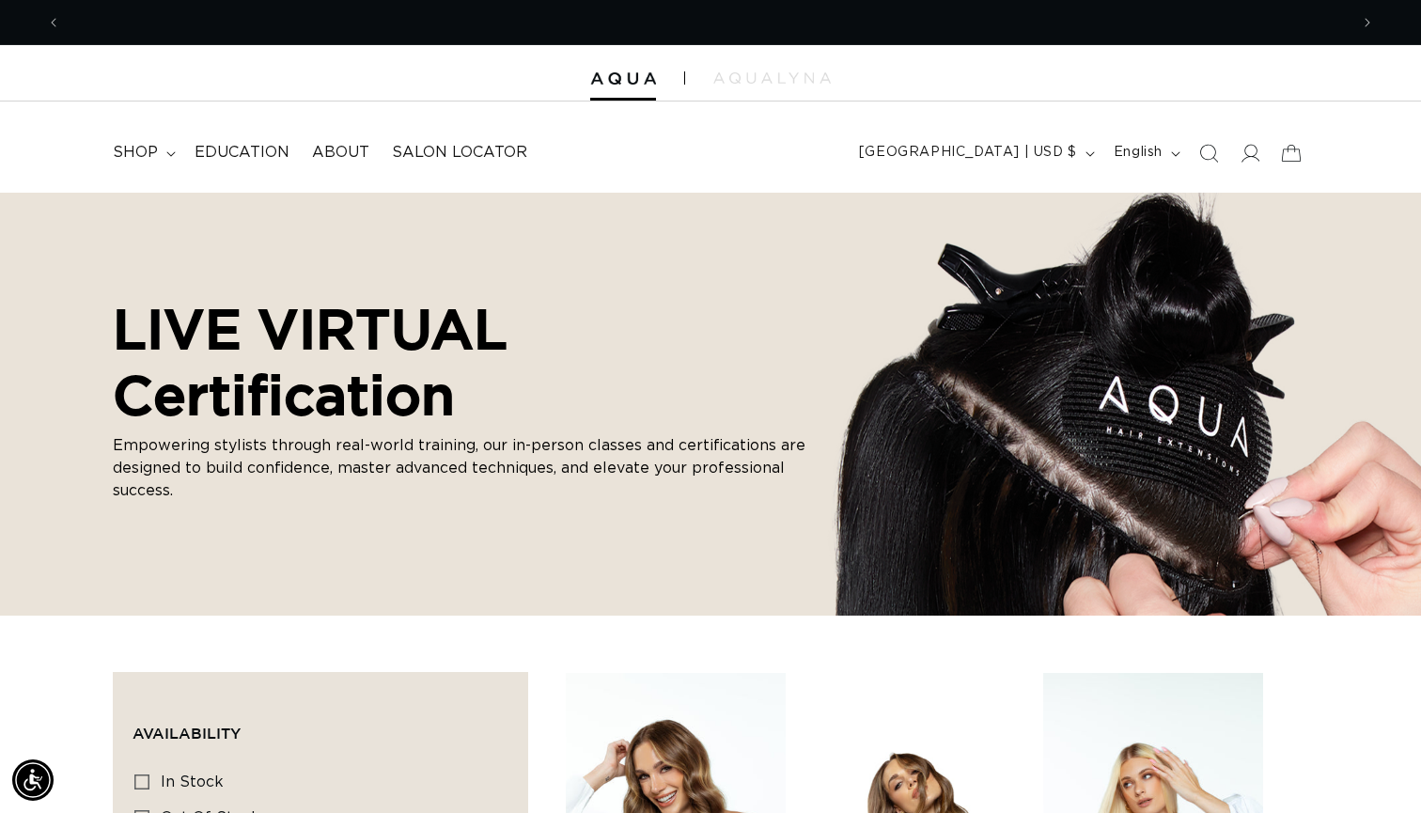
scroll to position [0, 1288]
click at [247, 155] on span "Education" at bounding box center [242, 153] width 95 height 20
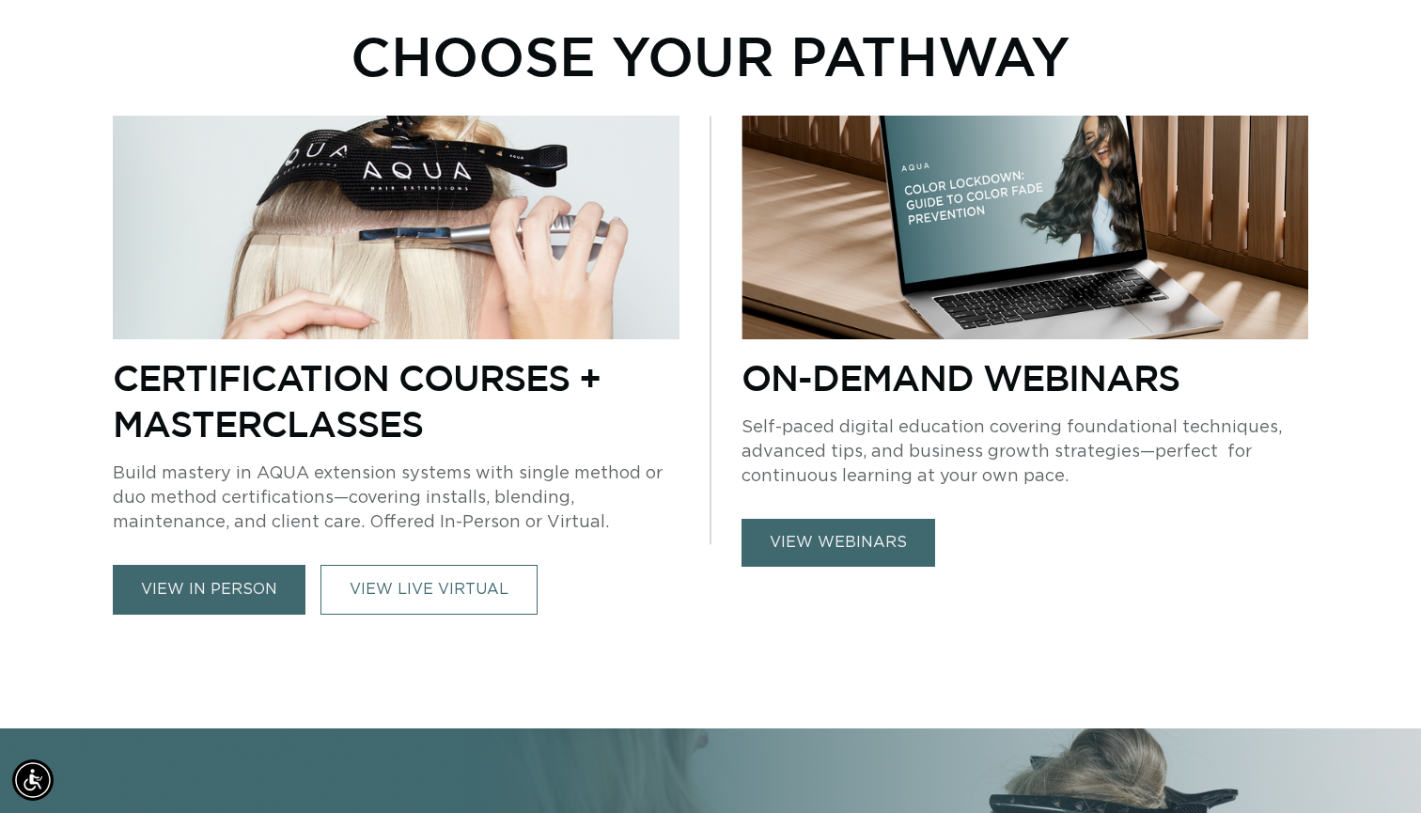
scroll to position [772, 0]
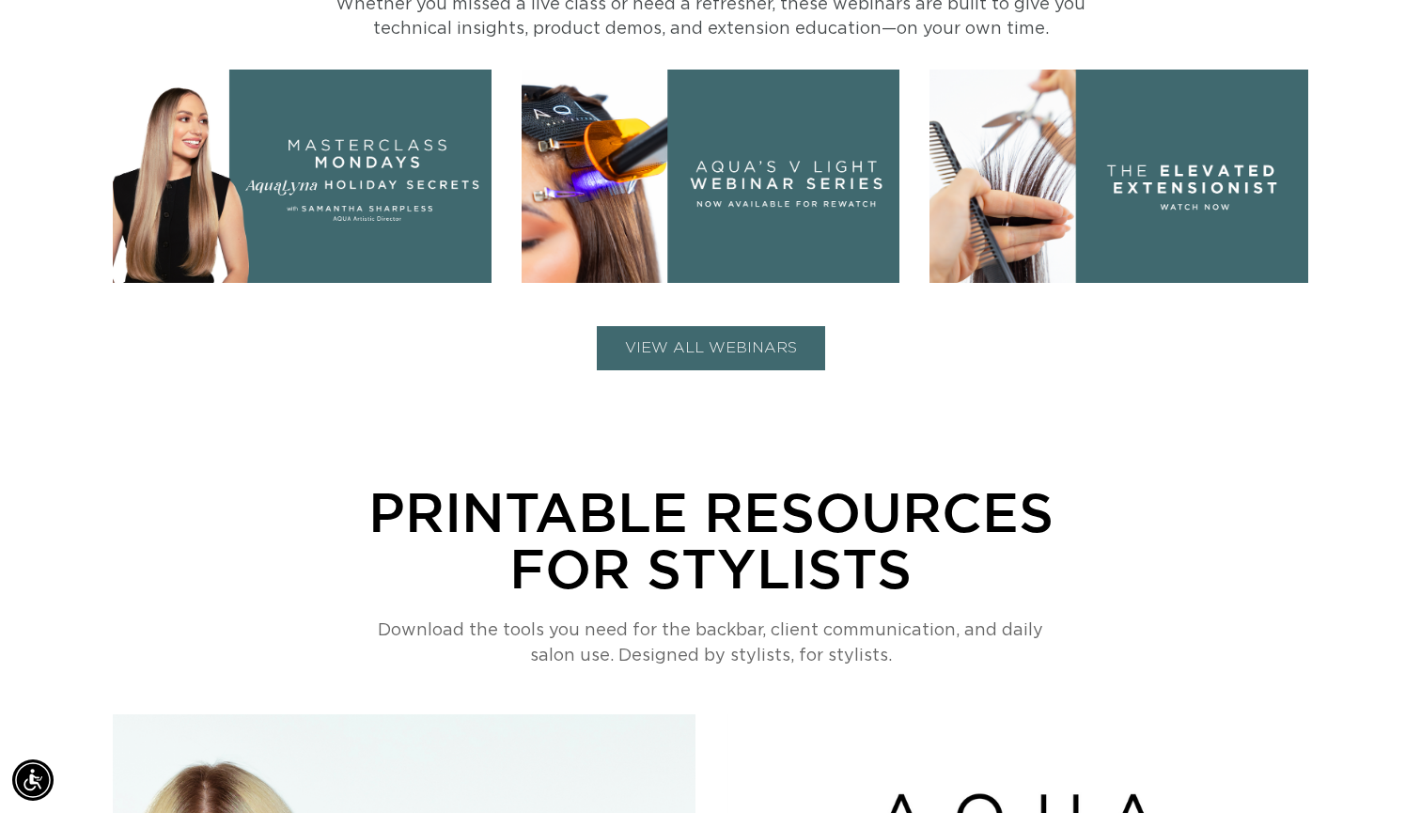
scroll to position [937, 0]
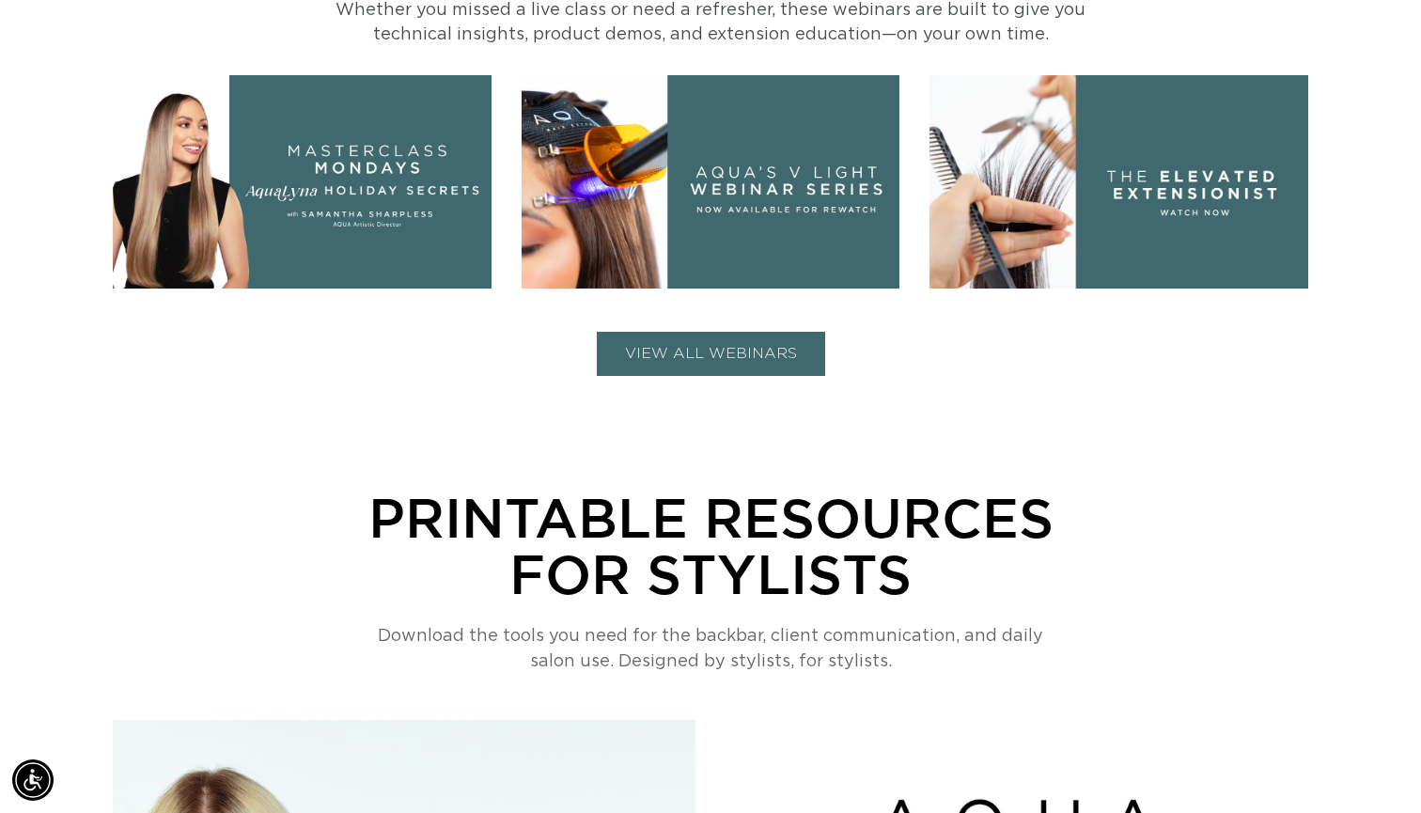
click at [787, 350] on button "VIEW ALL WEBINARS" at bounding box center [711, 354] width 228 height 44
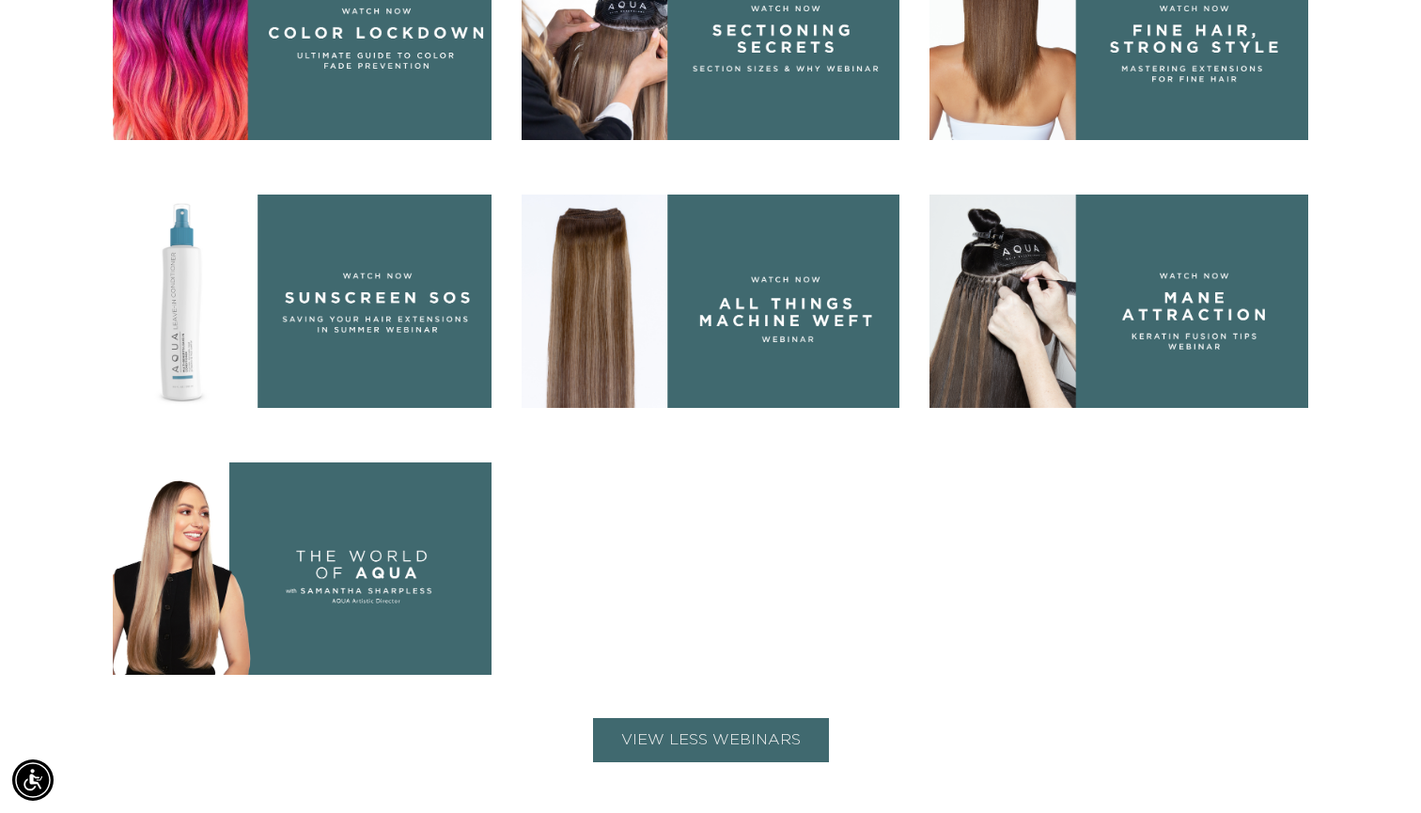
scroll to position [0, 1288]
click at [1078, 289] on img at bounding box center [1119, 301] width 379 height 213
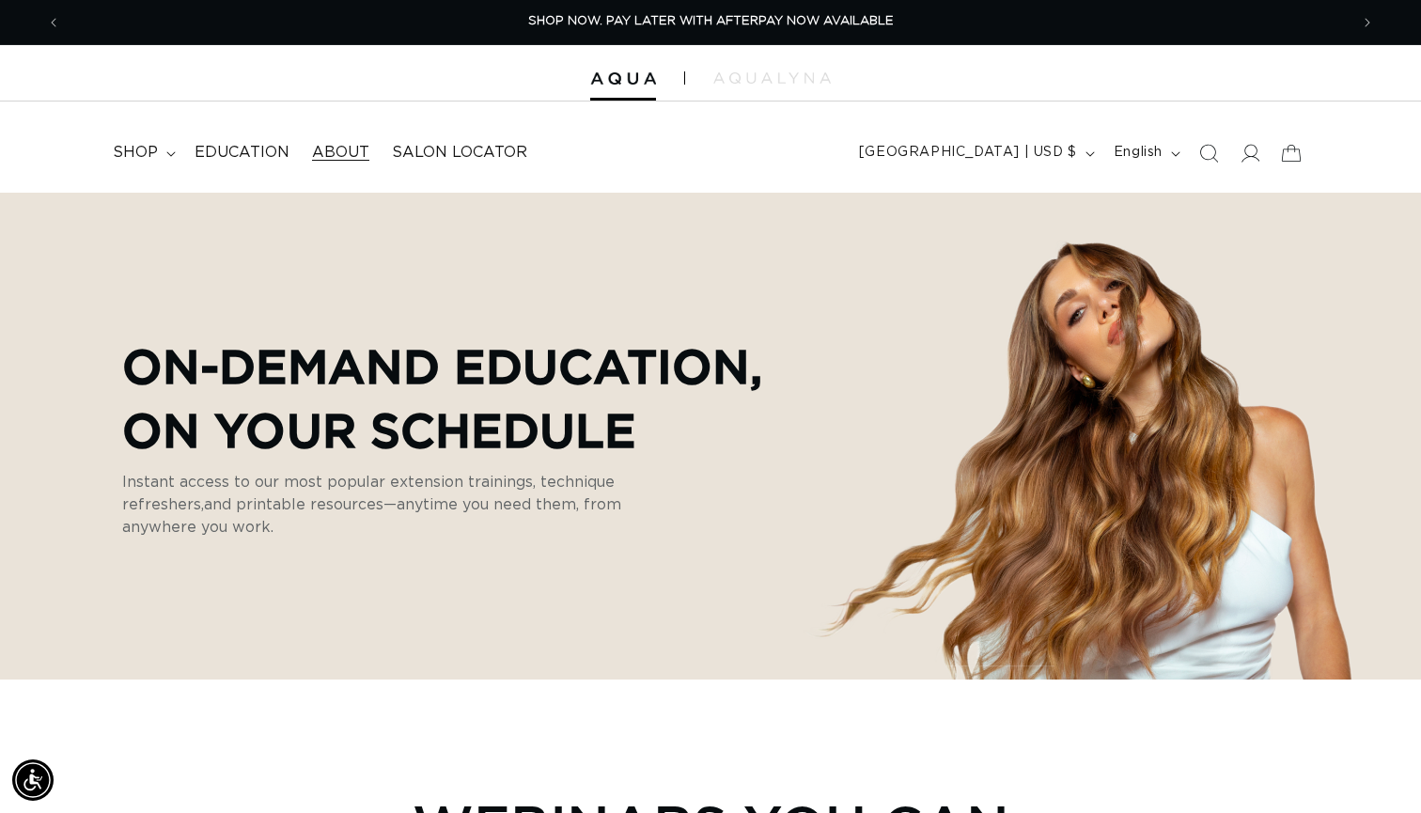
click at [349, 158] on span "About" at bounding box center [340, 153] width 57 height 20
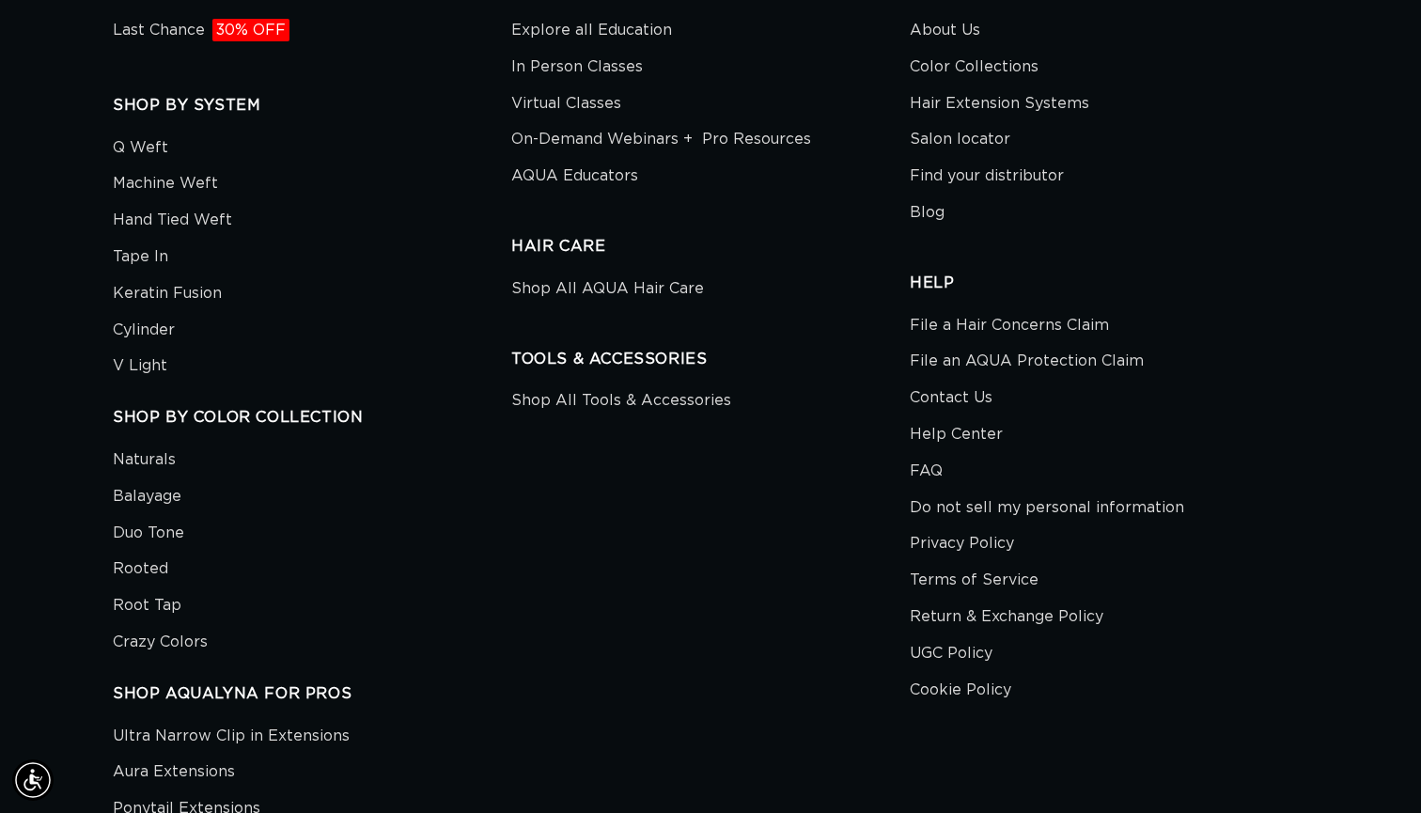
scroll to position [4074, 0]
